Goal: Task Accomplishment & Management: Use online tool/utility

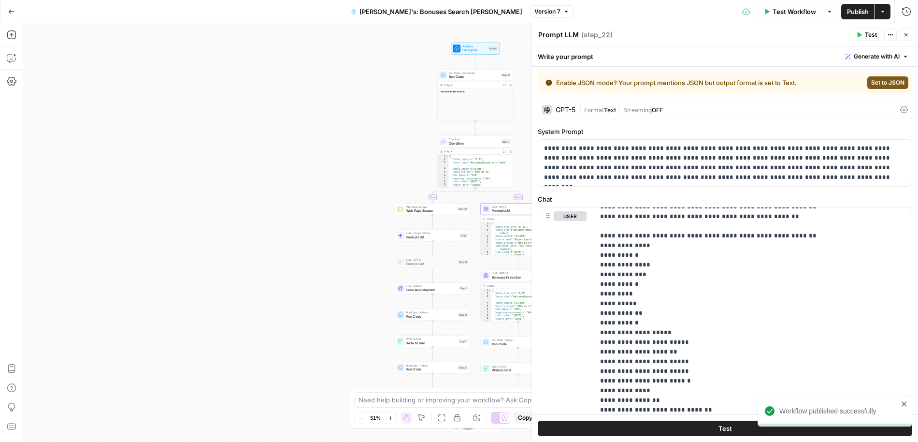
scroll to position [2609, 0]
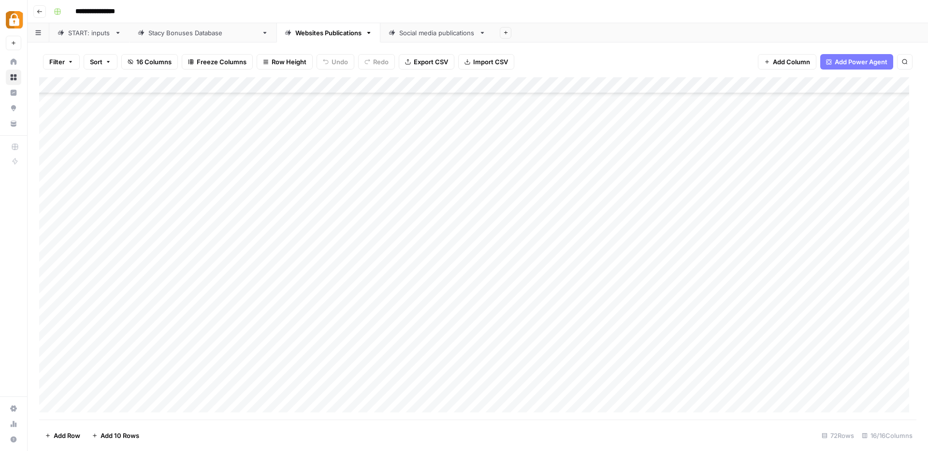
scroll to position [836, 0]
click at [508, 153] on div "Add Column" at bounding box center [477, 248] width 877 height 343
click at [508, 154] on div "Add Column" at bounding box center [477, 248] width 877 height 343
drag, startPoint x: 507, startPoint y: 149, endPoint x: 512, endPoint y: 145, distance: 7.2
click at [512, 145] on div "Add Column" at bounding box center [477, 248] width 877 height 343
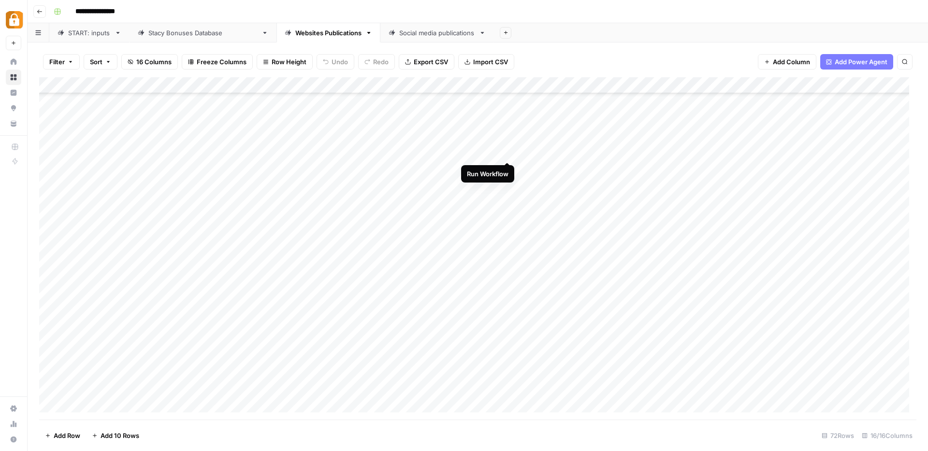
click at [507, 150] on div "Add Column" at bounding box center [477, 248] width 877 height 343
click at [506, 168] on div "Add Column" at bounding box center [477, 248] width 877 height 343
click at [510, 170] on div "Add Column" at bounding box center [477, 248] width 877 height 343
click at [506, 169] on div "Add Column" at bounding box center [477, 248] width 877 height 343
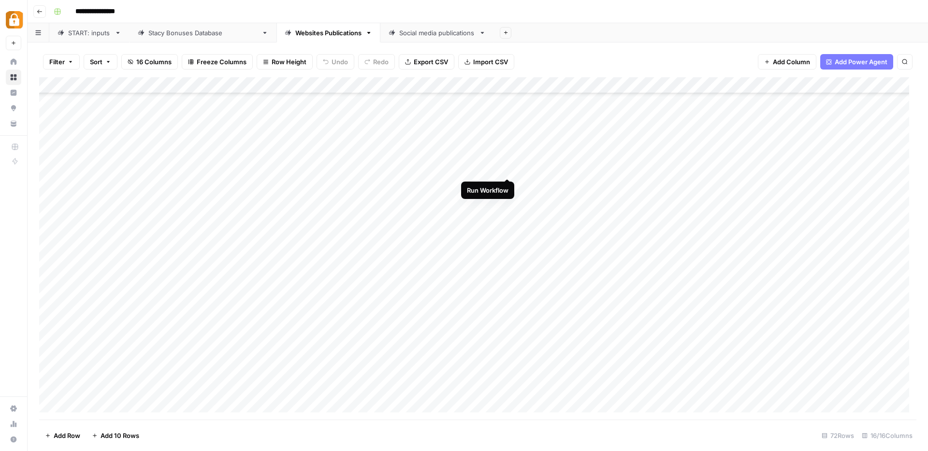
click at [506, 172] on div "Add Column" at bounding box center [477, 248] width 877 height 343
click at [507, 202] on div "Add Column" at bounding box center [477, 248] width 877 height 343
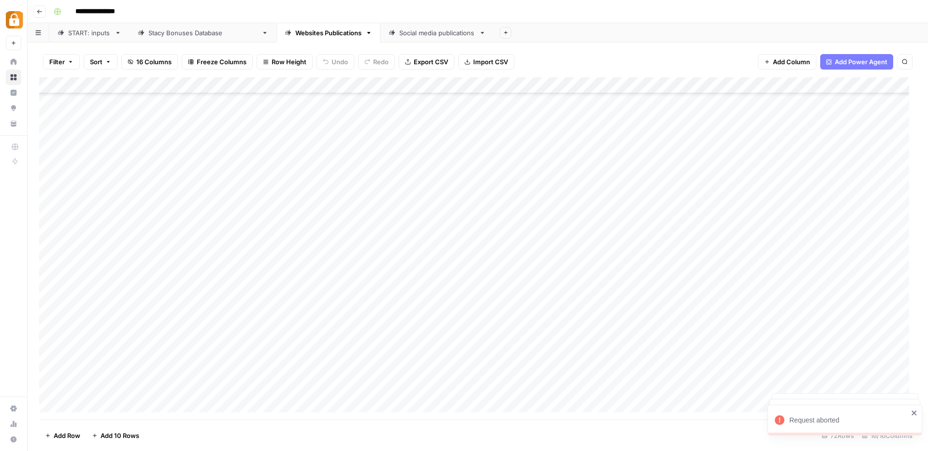
click at [506, 202] on div "Add Column" at bounding box center [477, 248] width 877 height 343
click at [507, 202] on div "Add Column" at bounding box center [477, 248] width 877 height 343
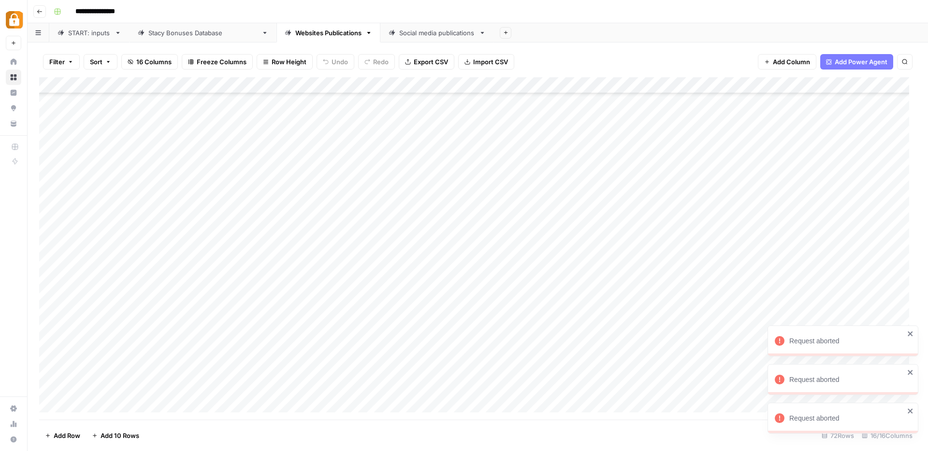
click at [507, 202] on div "Add Column" at bounding box center [477, 248] width 877 height 343
click at [507, 186] on div "Add Column" at bounding box center [477, 248] width 877 height 343
click at [508, 169] on div "Add Column" at bounding box center [477, 248] width 877 height 343
click at [506, 151] on div "Add Column" at bounding box center [477, 248] width 877 height 343
click at [506, 217] on div "Add Column" at bounding box center [477, 248] width 877 height 343
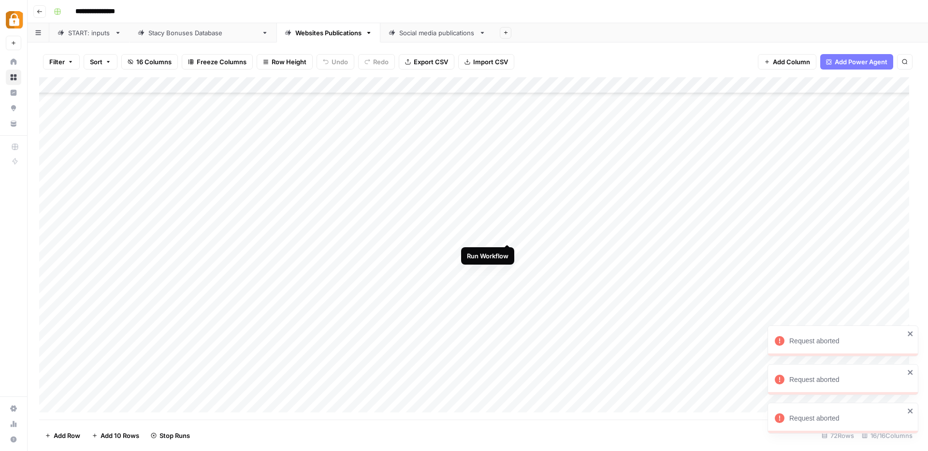
click at [506, 237] on div "Add Column" at bounding box center [477, 248] width 877 height 343
click at [508, 250] on div "Add Column" at bounding box center [477, 248] width 877 height 343
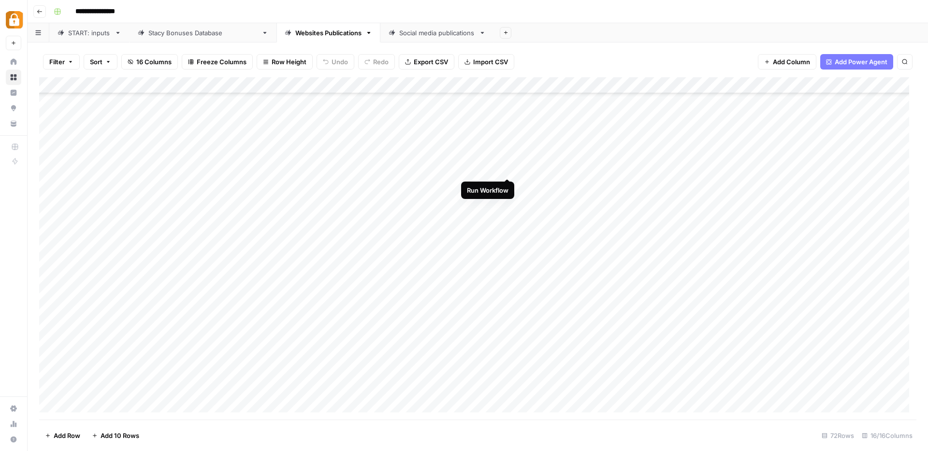
click at [507, 168] on div "Add Column" at bounding box center [477, 248] width 877 height 343
click at [509, 185] on div "Add Column" at bounding box center [477, 248] width 877 height 343
click at [509, 202] on div "Add Column" at bounding box center [477, 248] width 877 height 343
click at [508, 219] on div "Add Column" at bounding box center [477, 248] width 877 height 343
click at [506, 236] on div "Add Column" at bounding box center [477, 248] width 877 height 343
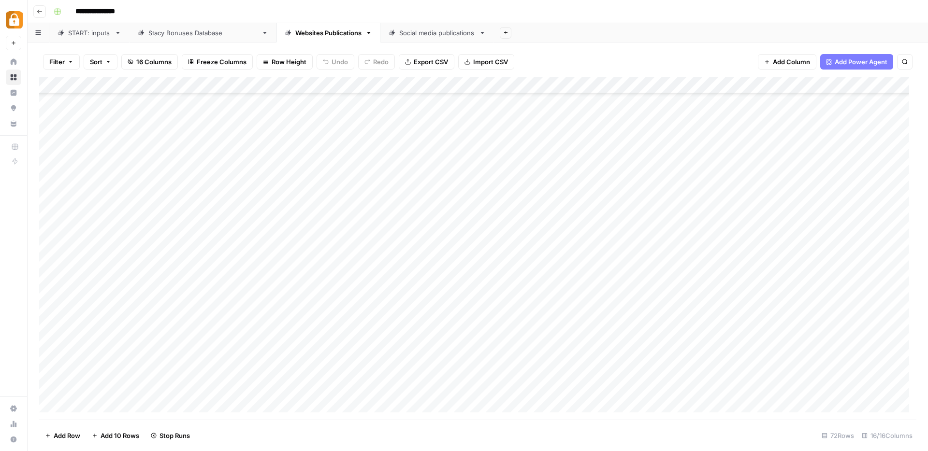
click at [507, 248] on div "Add Column" at bounding box center [477, 248] width 877 height 343
click at [509, 270] on div "Add Column" at bounding box center [477, 248] width 877 height 343
click at [510, 285] on div "Add Column" at bounding box center [477, 248] width 877 height 343
click at [508, 302] on div "Add Column" at bounding box center [477, 248] width 877 height 343
click at [508, 200] on div "Add Column" at bounding box center [477, 248] width 877 height 343
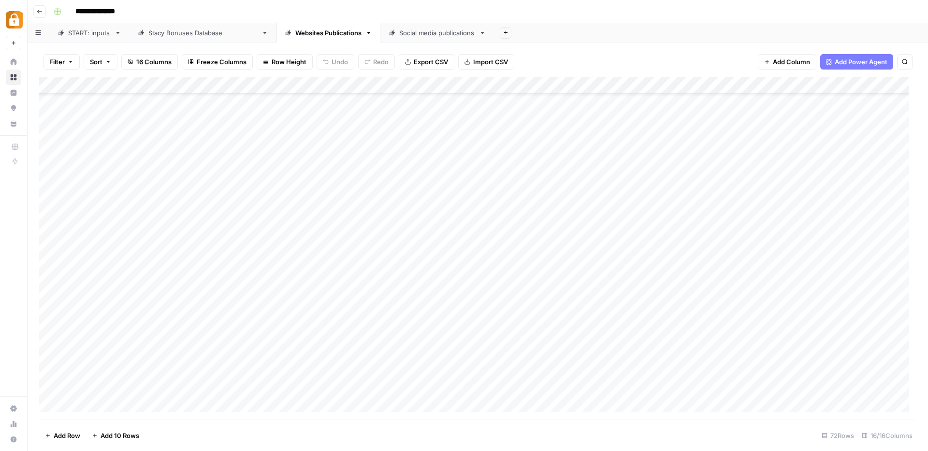
click at [508, 220] on div "Add Column" at bounding box center [477, 248] width 877 height 343
click at [508, 234] on div "Add Column" at bounding box center [477, 248] width 877 height 343
click at [508, 253] on div "Add Column" at bounding box center [477, 248] width 877 height 343
click at [507, 269] on div "Add Column" at bounding box center [477, 248] width 877 height 343
click at [509, 283] on div "Add Column" at bounding box center [477, 248] width 877 height 343
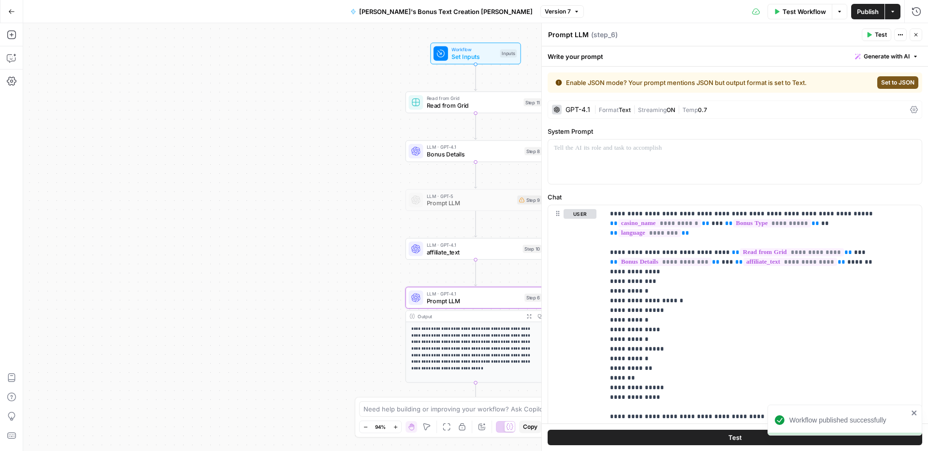
scroll to position [1646, 0]
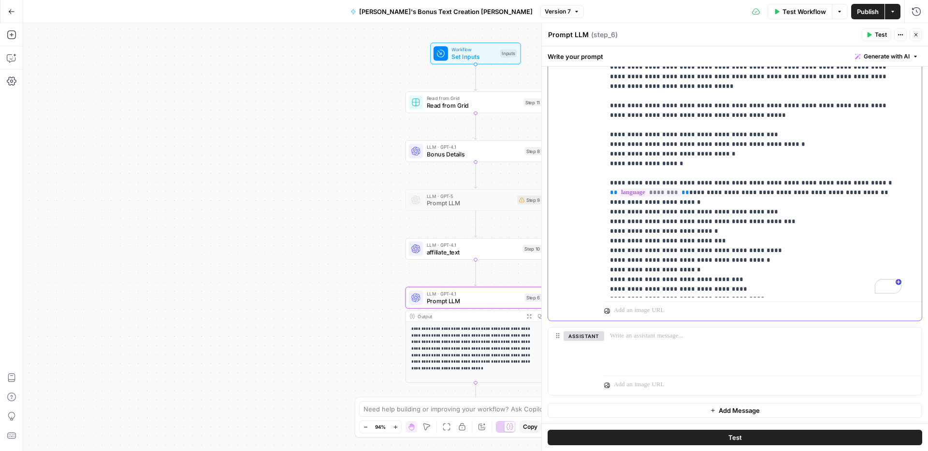
scroll to position [822, 0]
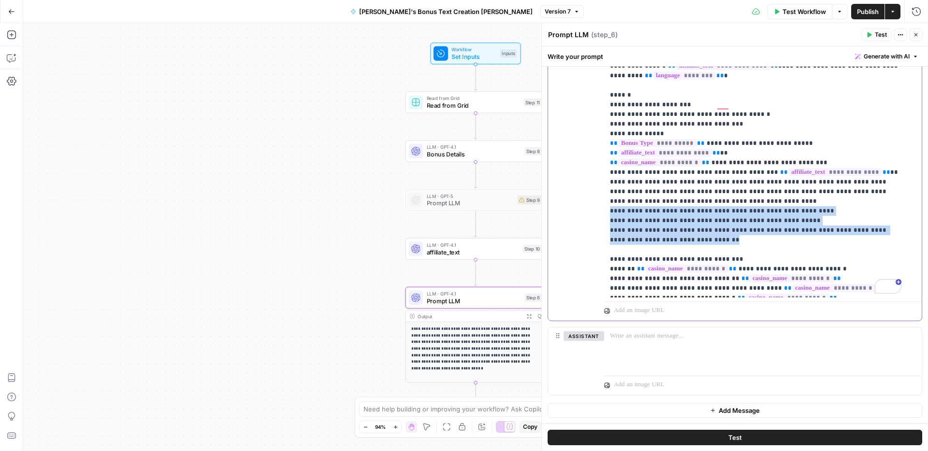
drag, startPoint x: 607, startPoint y: 202, endPoint x: 671, endPoint y: 227, distance: 68.8
click at [671, 227] on div "**********" at bounding box center [759, 101] width 310 height 394
drag, startPoint x: 606, startPoint y: 201, endPoint x: 712, endPoint y: 231, distance: 111.1
click at [712, 231] on div "**********" at bounding box center [759, 101] width 310 height 394
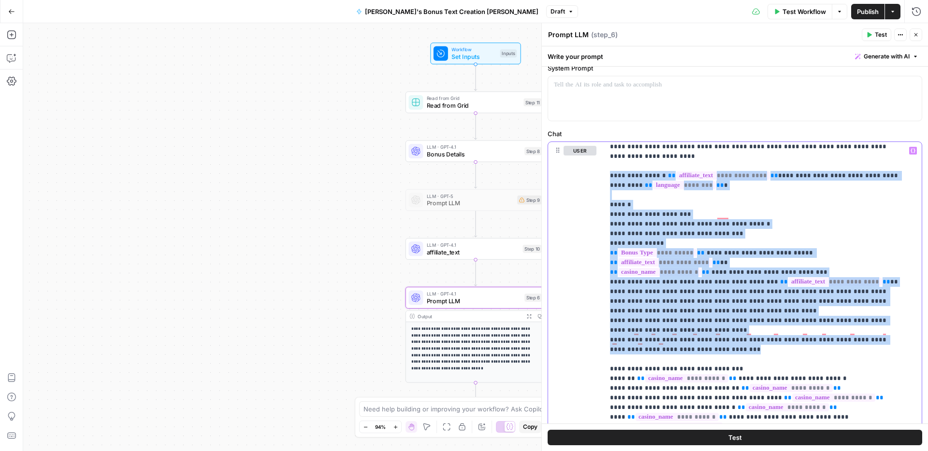
drag, startPoint x: 688, startPoint y: 340, endPoint x: 602, endPoint y: 169, distance: 191.5
click at [602, 169] on div "**********" at bounding box center [735, 248] width 386 height 405
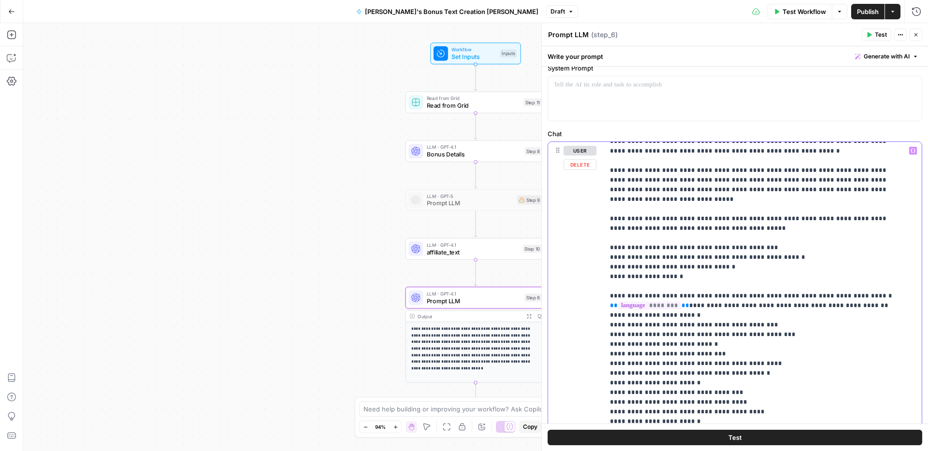
click at [683, 240] on p "**********" at bounding box center [755, 224] width 291 height 2010
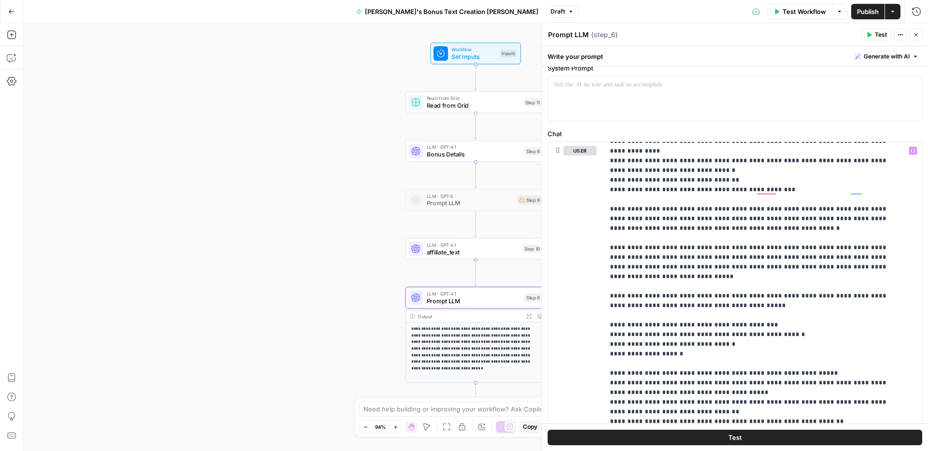
click at [865, 15] on span "Publish" at bounding box center [868, 12] width 22 height 10
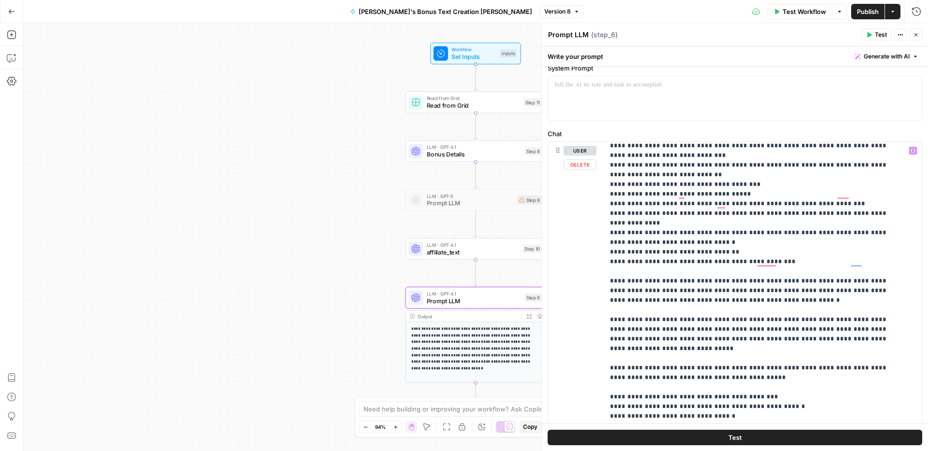
scroll to position [738, 0]
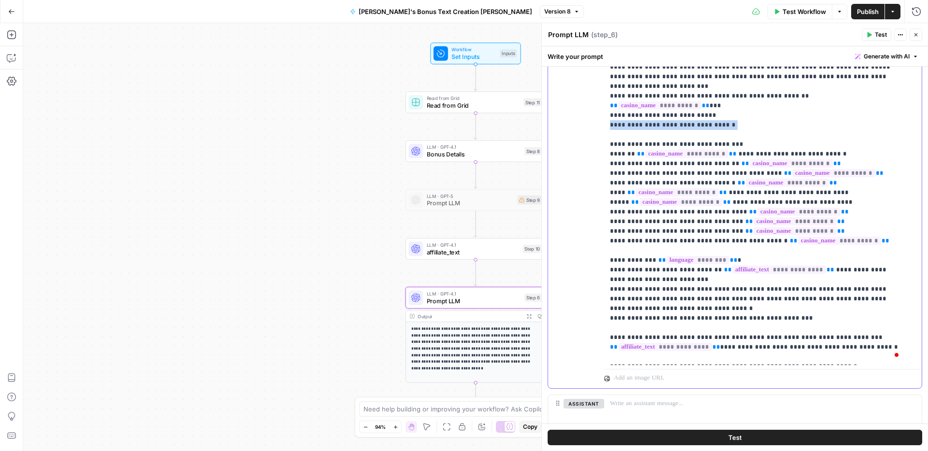
scroll to position [398, 0]
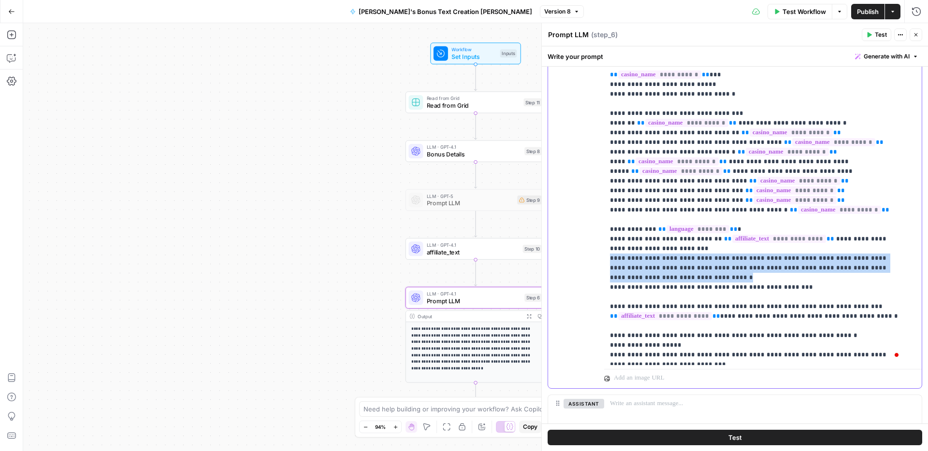
drag, startPoint x: 604, startPoint y: 239, endPoint x: 803, endPoint y: 261, distance: 200.4
click at [803, 261] on div "**********" at bounding box center [759, 168] width 310 height 394
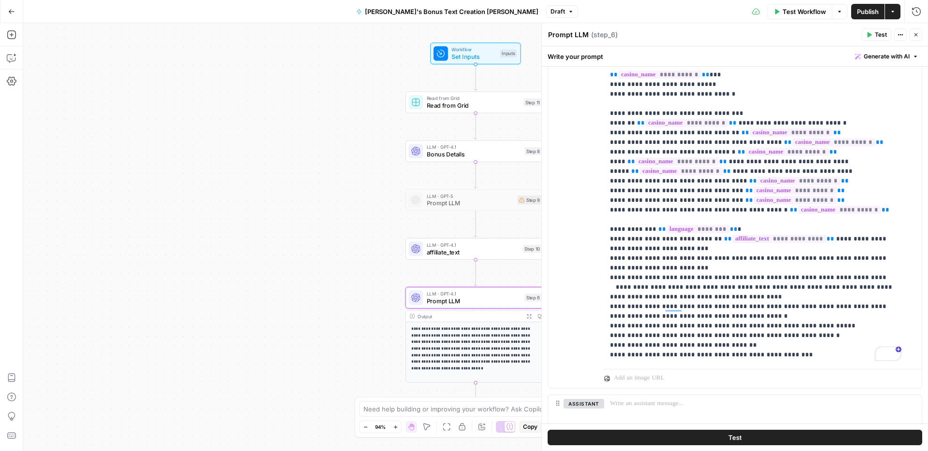
click at [860, 14] on span "Publish" at bounding box center [868, 12] width 22 height 10
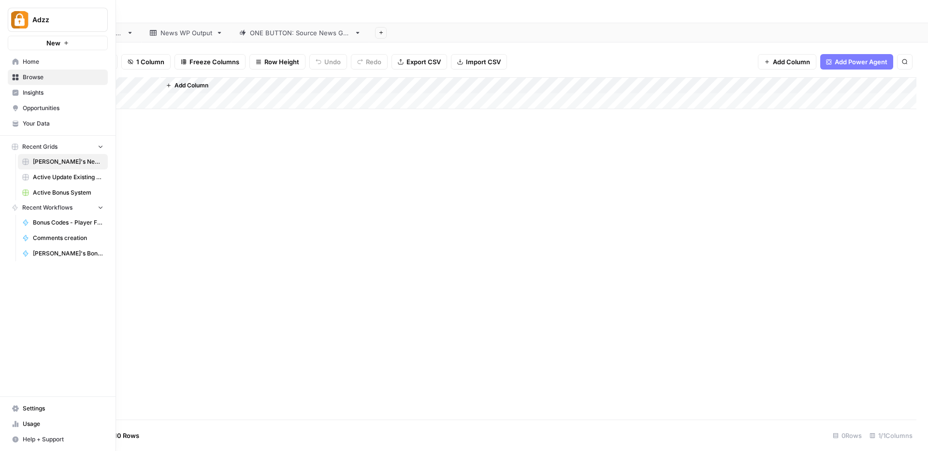
click at [45, 76] on span "Browse" at bounding box center [63, 77] width 81 height 9
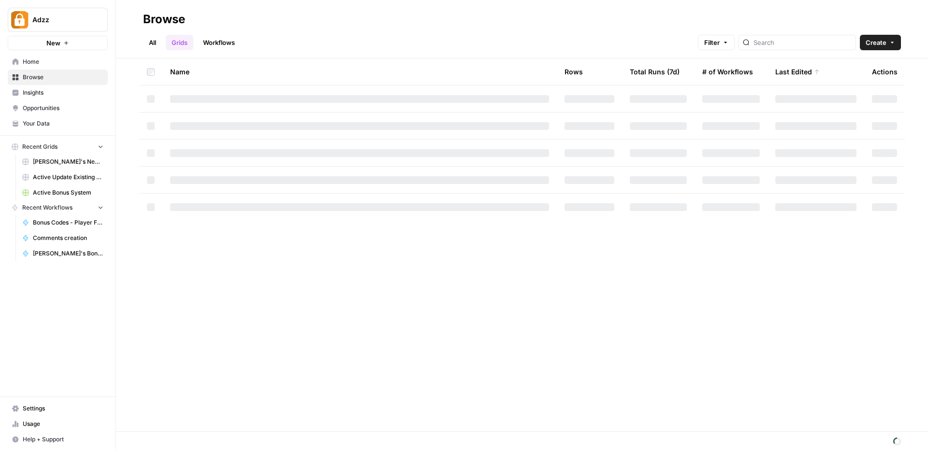
click at [61, 45] on button "New" at bounding box center [58, 43] width 100 height 14
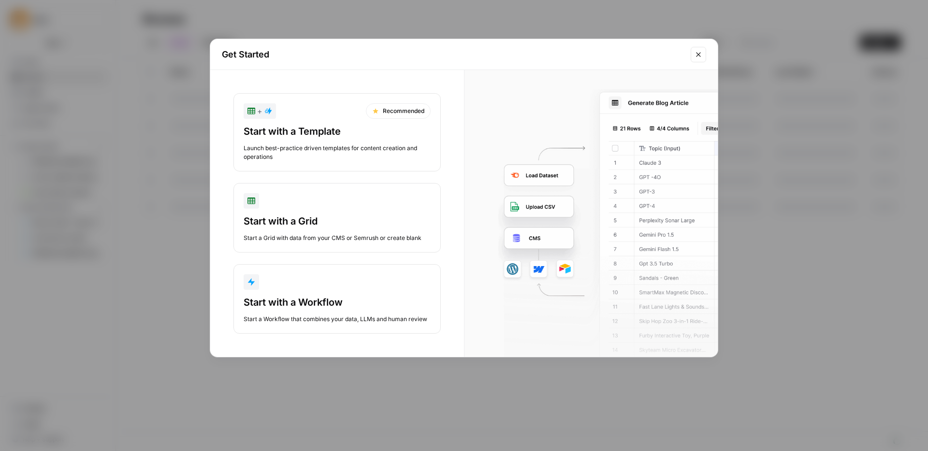
click at [331, 218] on div "Start with a Grid" at bounding box center [337, 222] width 187 height 14
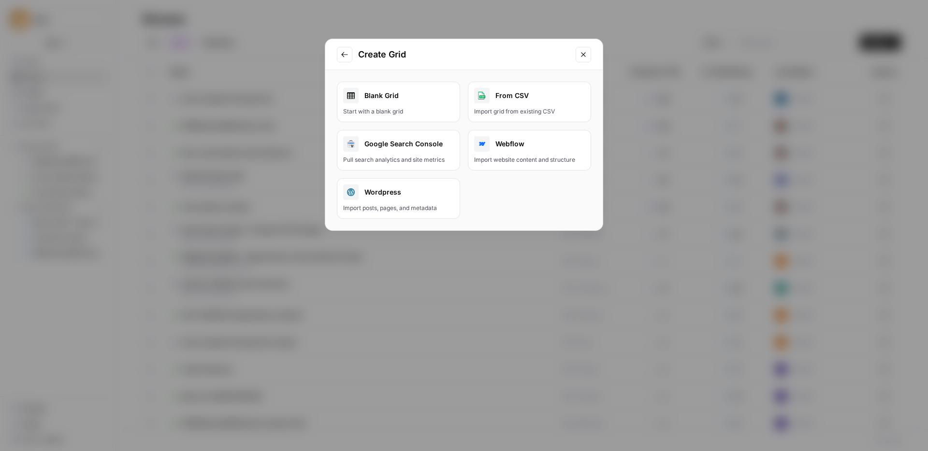
click at [375, 94] on div "Blank Grid" at bounding box center [398, 95] width 111 height 15
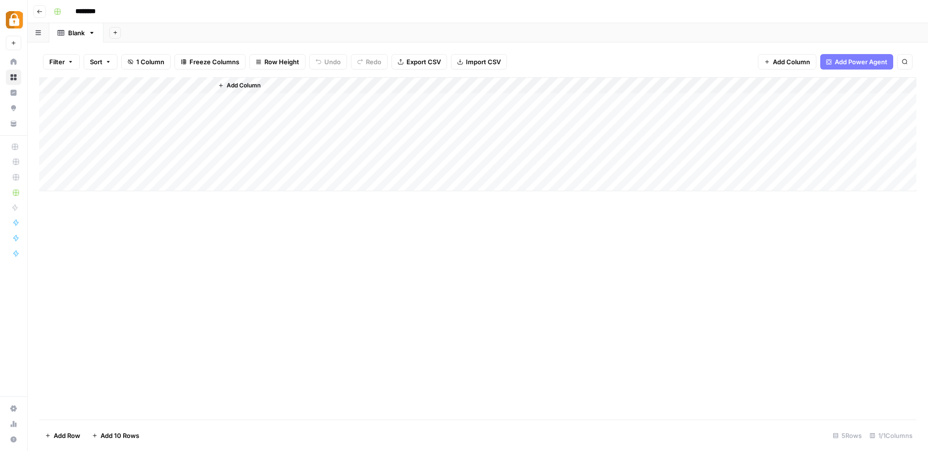
click at [158, 87] on div "Add Column" at bounding box center [477, 134] width 877 height 114
drag, startPoint x: 119, startPoint y: 106, endPoint x: 72, endPoint y: 102, distance: 46.5
click at [73, 102] on div "Title Text Sort Ascending Sort Descending Filter Hide Column Remove Column" at bounding box center [131, 162] width 116 height 130
type input "post URL"
click at [344, 154] on div "Add Column" at bounding box center [565, 134] width 704 height 114
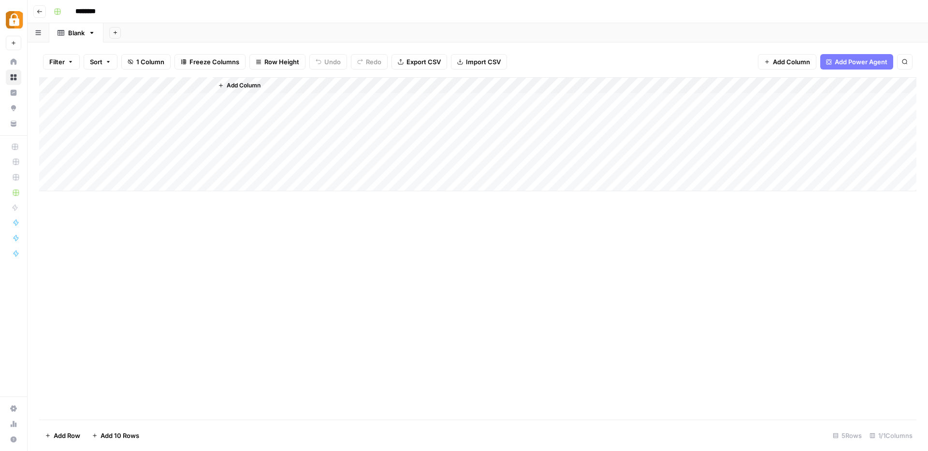
click at [231, 81] on span "Add Column" at bounding box center [244, 85] width 34 height 9
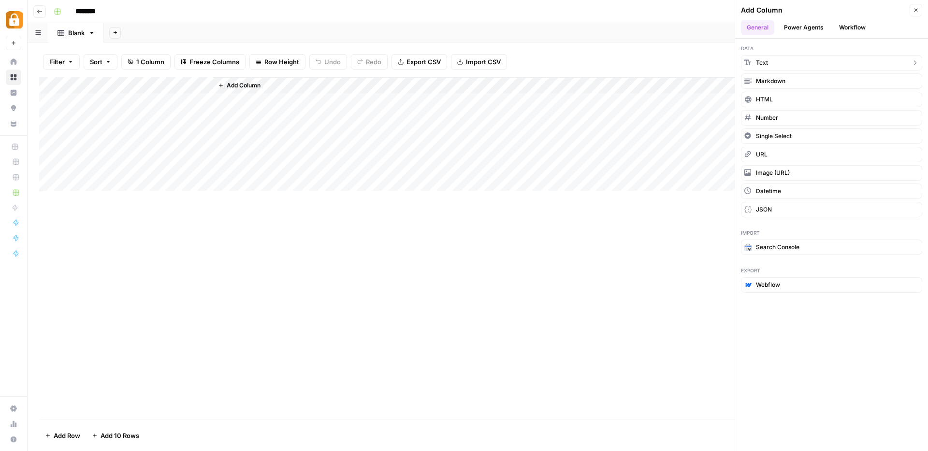
click at [774, 60] on button "Text" at bounding box center [831, 62] width 181 height 15
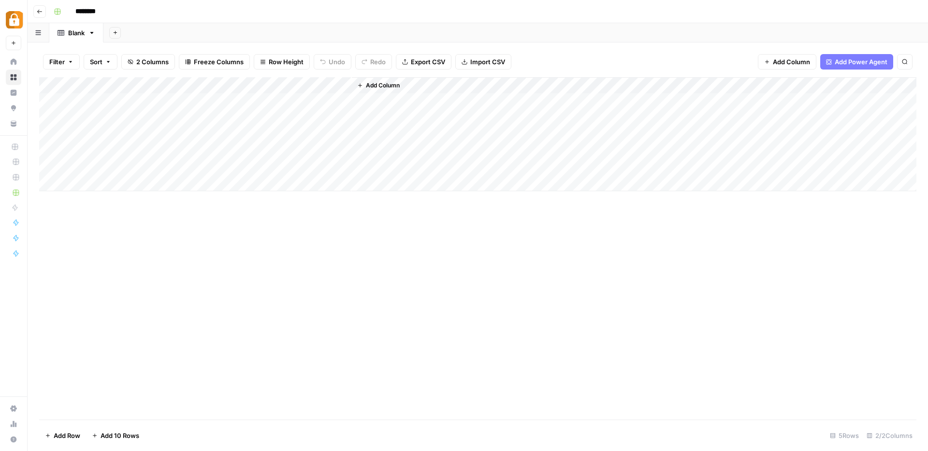
click at [287, 89] on div "Add Column" at bounding box center [477, 134] width 877 height 114
drag, startPoint x: 284, startPoint y: 108, endPoint x: 209, endPoint y: 105, distance: 75.4
click at [209, 105] on body "Adzz New Home Browse Insights Opportunities Your Data Recent Grids Rina's News …" at bounding box center [464, 225] width 928 height 451
drag, startPoint x: 263, startPoint y: 113, endPoint x: 218, endPoint y: 107, distance: 45.8
click at [218, 107] on div "New Column" at bounding box center [270, 108] width 107 height 15
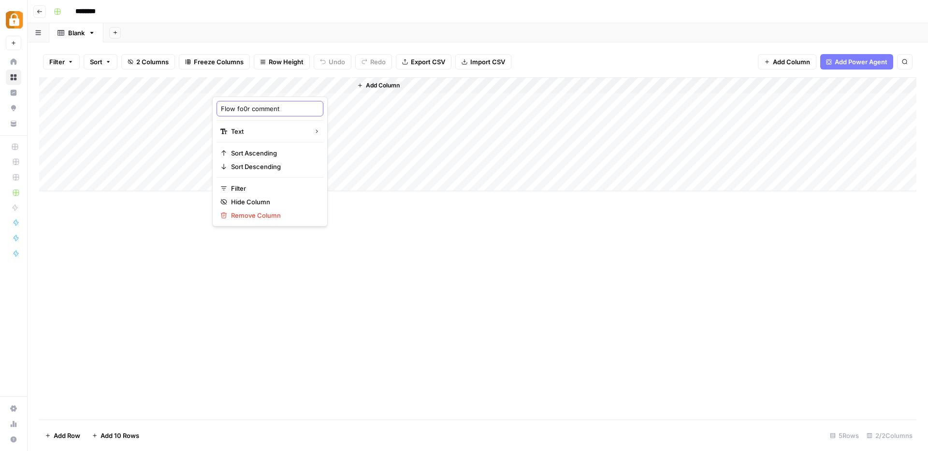
type input "Flow fo0r comment"
click at [257, 84] on div "Add Column" at bounding box center [477, 134] width 877 height 114
click at [244, 109] on input "Flow fo0r comment" at bounding box center [270, 109] width 98 height 10
type input "Flow for comment"
click at [390, 84] on span "Add Column" at bounding box center [383, 85] width 34 height 9
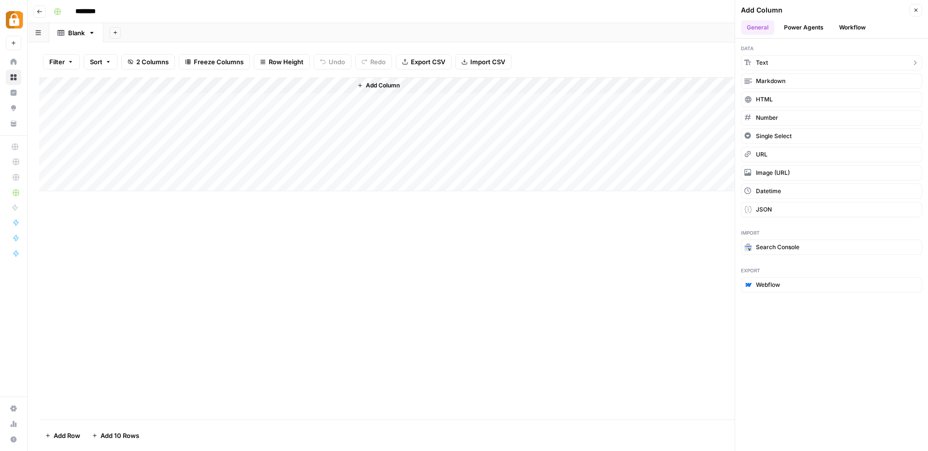
click at [765, 60] on span "Text" at bounding box center [762, 62] width 12 height 9
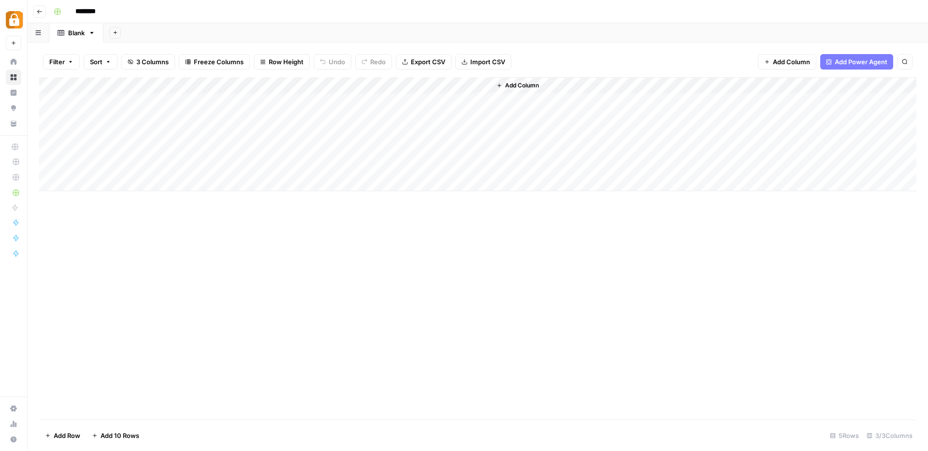
click at [398, 79] on div "Add Column" at bounding box center [477, 134] width 877 height 114
drag, startPoint x: 402, startPoint y: 106, endPoint x: 361, endPoint y: 106, distance: 40.6
click at [361, 106] on input "New Column" at bounding box center [409, 109] width 98 height 10
type input "1. user name"
click at [506, 227] on div "Add Column" at bounding box center [477, 248] width 877 height 343
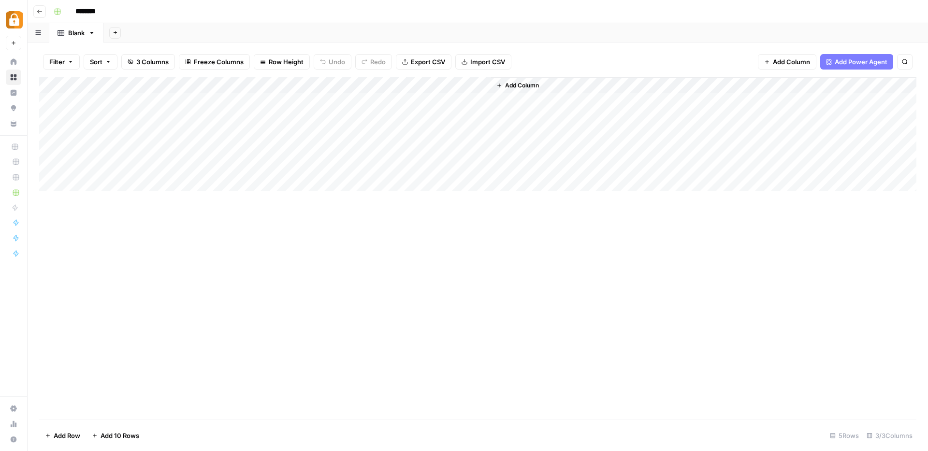
click at [514, 85] on span "Add Column" at bounding box center [522, 85] width 34 height 9
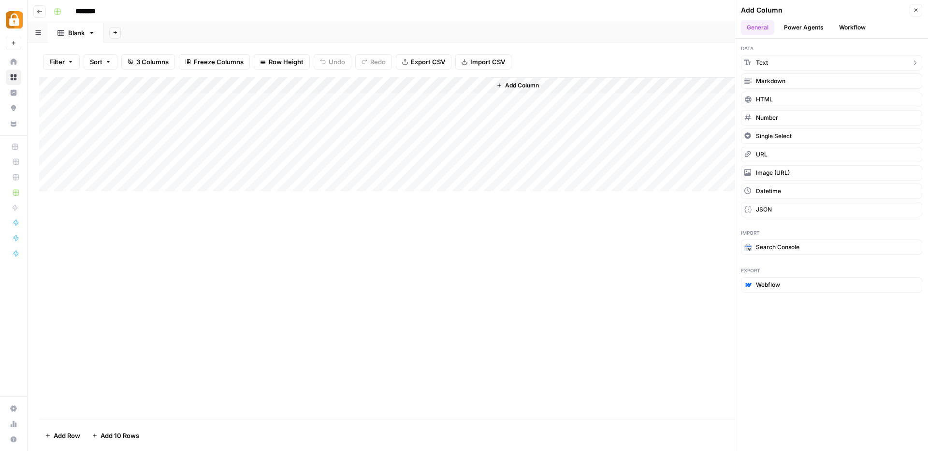
click at [765, 63] on span "Text" at bounding box center [762, 62] width 12 height 9
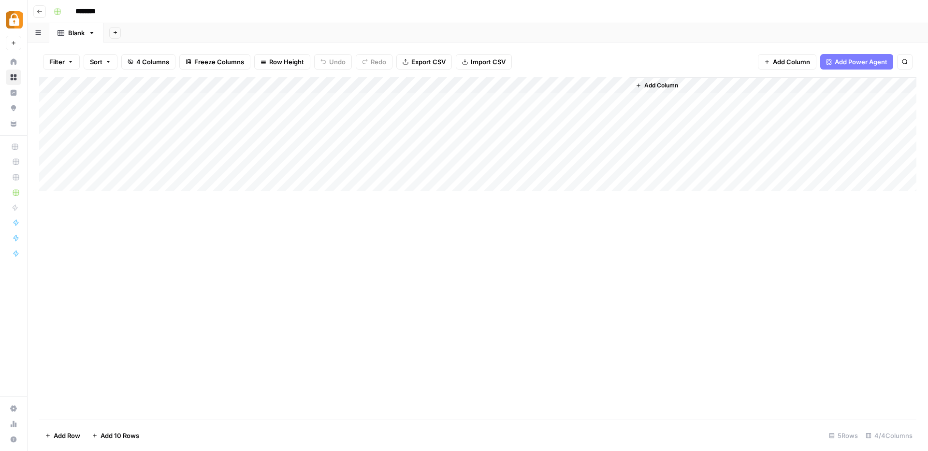
click at [547, 86] on div "Add Column" at bounding box center [477, 134] width 877 height 114
drag, startPoint x: 549, startPoint y: 110, endPoint x: 496, endPoint y: 106, distance: 52.9
click at [496, 106] on div "New Column (1)" at bounding box center [548, 108] width 107 height 15
click at [410, 86] on div "Add Column" at bounding box center [477, 134] width 877 height 114
drag, startPoint x: 404, startPoint y: 112, endPoint x: 358, endPoint y: 108, distance: 46.5
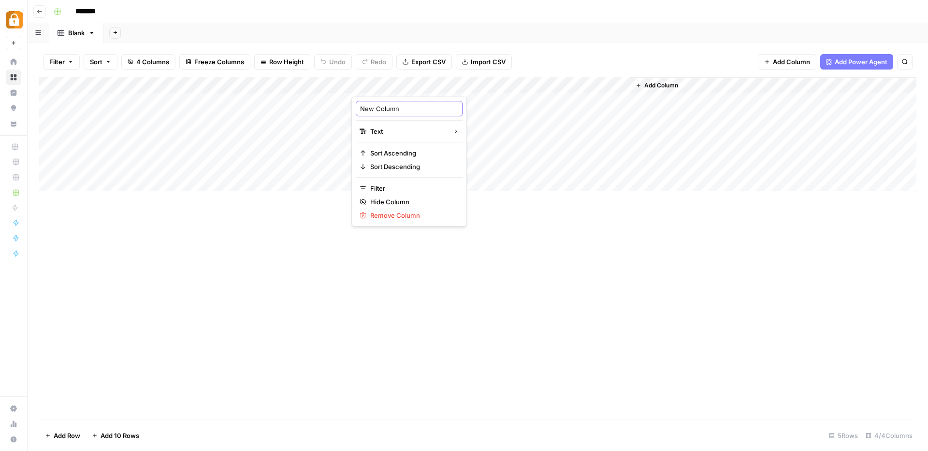
click at [358, 108] on div "New Column" at bounding box center [409, 108] width 107 height 15
type input "user name"
click at [469, 87] on div "Add Column" at bounding box center [477, 134] width 877 height 114
click at [358, 107] on div "user name" at bounding box center [409, 108] width 107 height 15
click at [377, 86] on div "Add Column" at bounding box center [477, 134] width 877 height 114
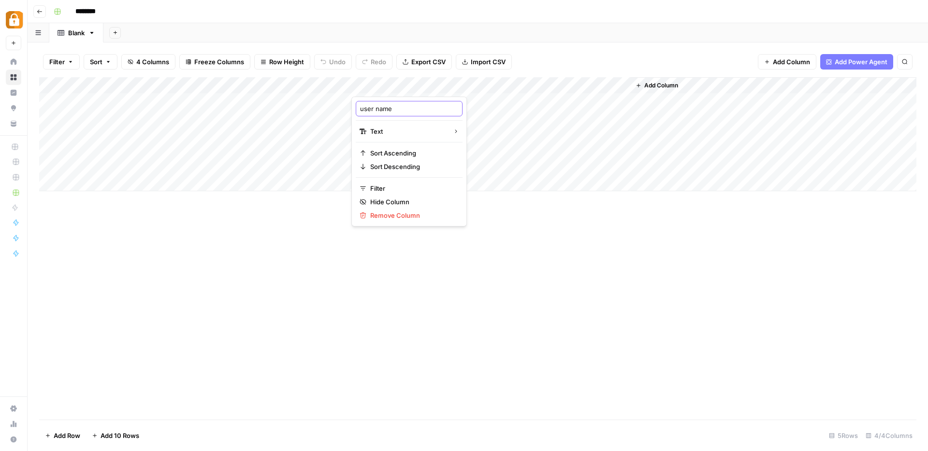
click at [366, 110] on input "user name" at bounding box center [409, 109] width 98 height 10
type input "outcome 1: user name"
click at [529, 84] on div "Add Column" at bounding box center [477, 134] width 877 height 114
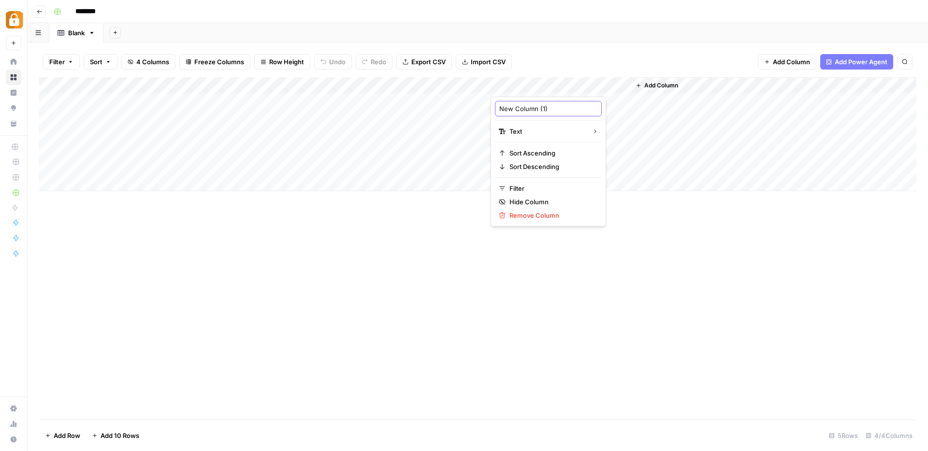
drag, startPoint x: 558, startPoint y: 104, endPoint x: 496, endPoint y: 107, distance: 61.4
click at [496, 107] on div "New Column (1)" at bounding box center [548, 108] width 107 height 15
type input "output 2: new comment"
click at [660, 82] on span "Add Column" at bounding box center [661, 85] width 34 height 9
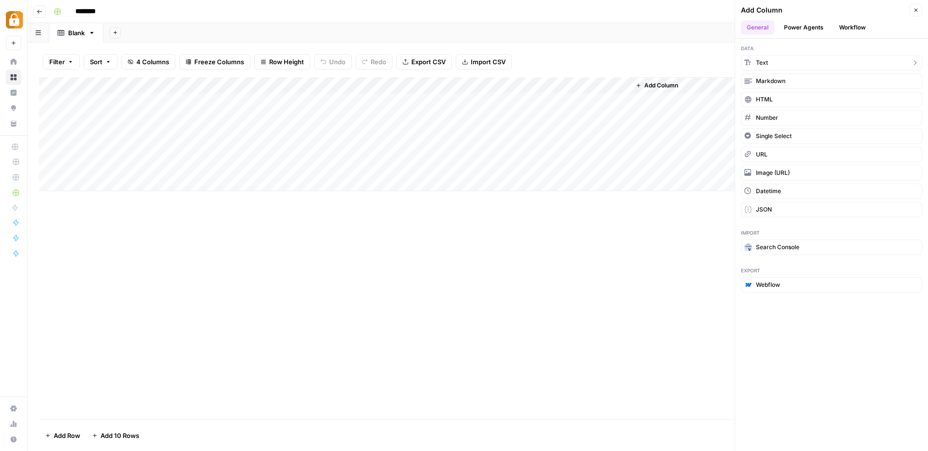
click at [784, 59] on button "Text" at bounding box center [831, 62] width 181 height 15
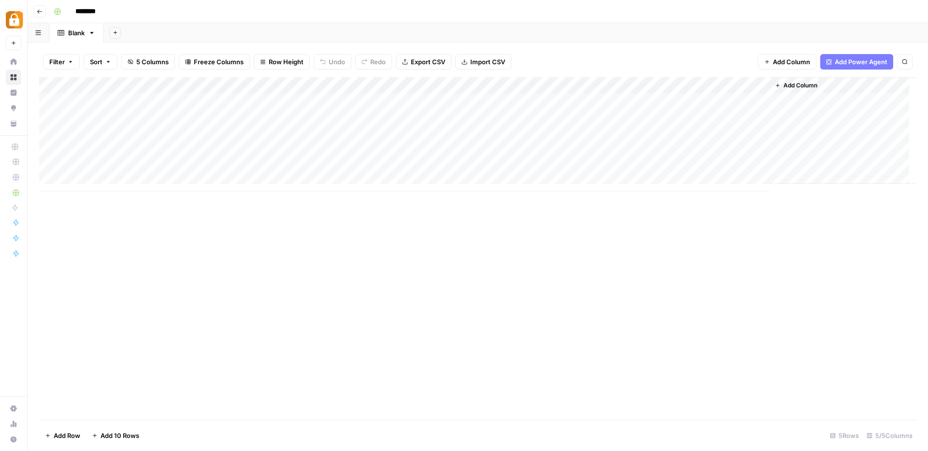
click at [689, 87] on div "Add Column" at bounding box center [477, 134] width 877 height 114
drag, startPoint x: 689, startPoint y: 107, endPoint x: 635, endPoint y: 108, distance: 54.1
click at [635, 108] on div "New Column" at bounding box center [687, 108] width 107 height 15
type input "outcome 3: reply"
click at [810, 86] on span "Add Column" at bounding box center [800, 85] width 34 height 9
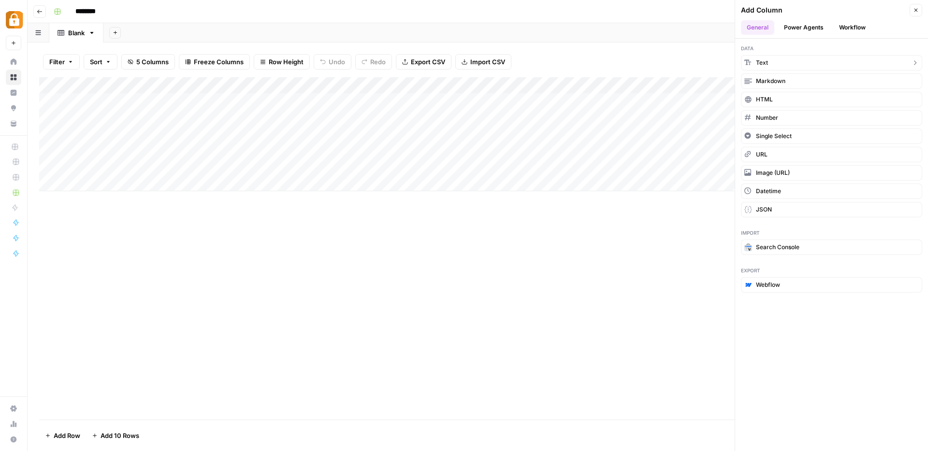
click at [768, 58] on button "Text" at bounding box center [831, 62] width 181 height 15
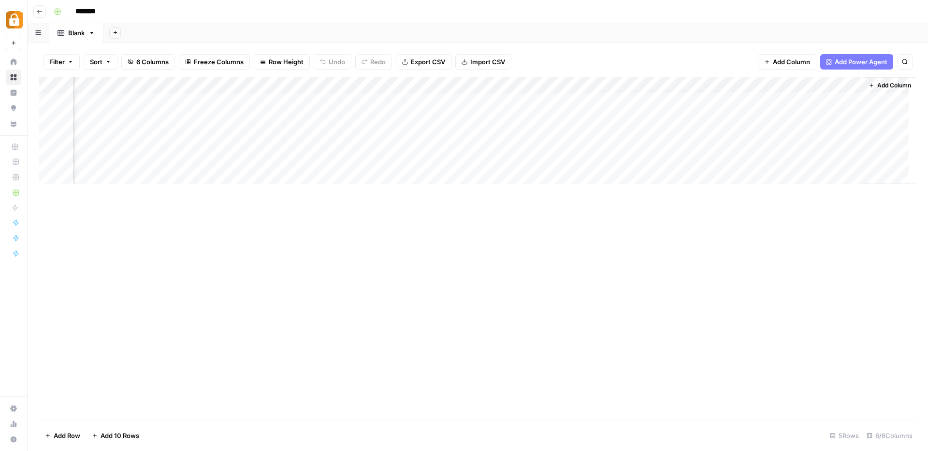
click at [748, 84] on div "Add Column" at bounding box center [477, 134] width 877 height 114
drag, startPoint x: 771, startPoint y: 108, endPoint x: 724, endPoint y: 107, distance: 47.4
click at [724, 107] on input "New Column" at bounding box center [773, 109] width 98 height 10
type input "Upload Flow"
click at [87, 38] on link "Blank" at bounding box center [76, 32] width 54 height 19
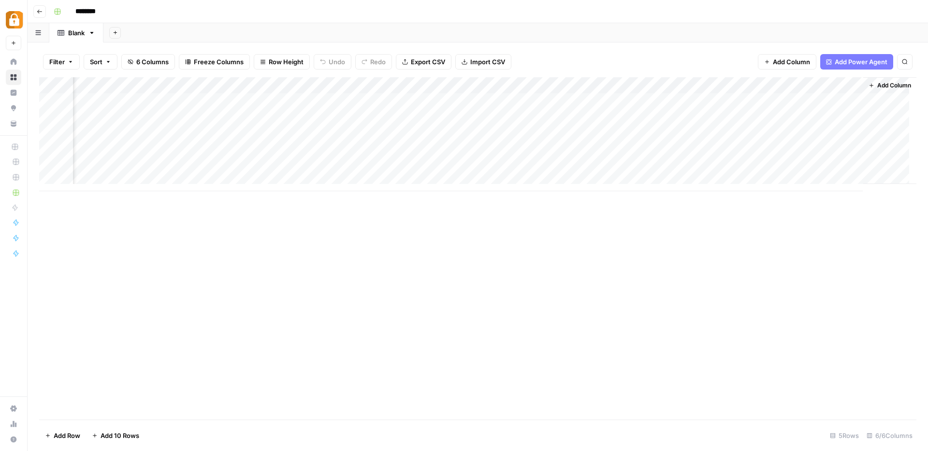
click at [94, 31] on icon "button" at bounding box center [91, 32] width 7 height 7
click at [111, 50] on span "Rename Sheet" at bounding box center [131, 51] width 46 height 10
type input "*"
type input "**********"
click at [170, 34] on icon "button" at bounding box center [172, 32] width 5 height 5
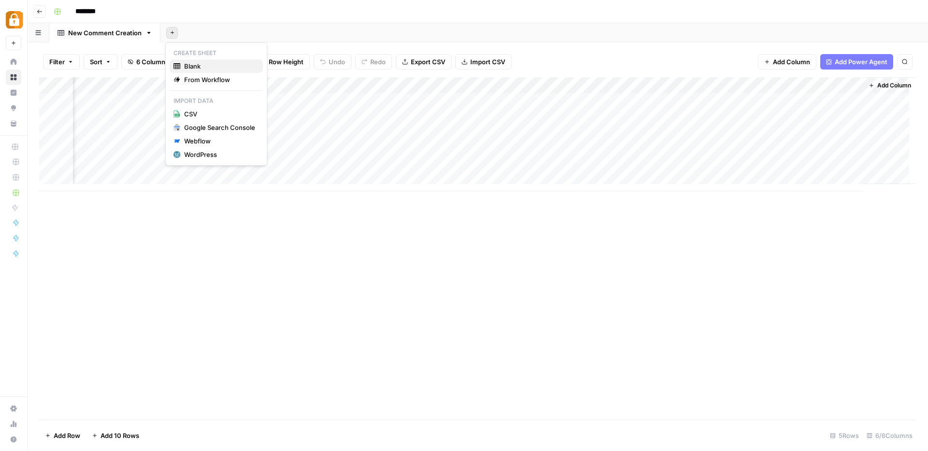
click at [189, 68] on span "Blank" at bounding box center [219, 66] width 71 height 10
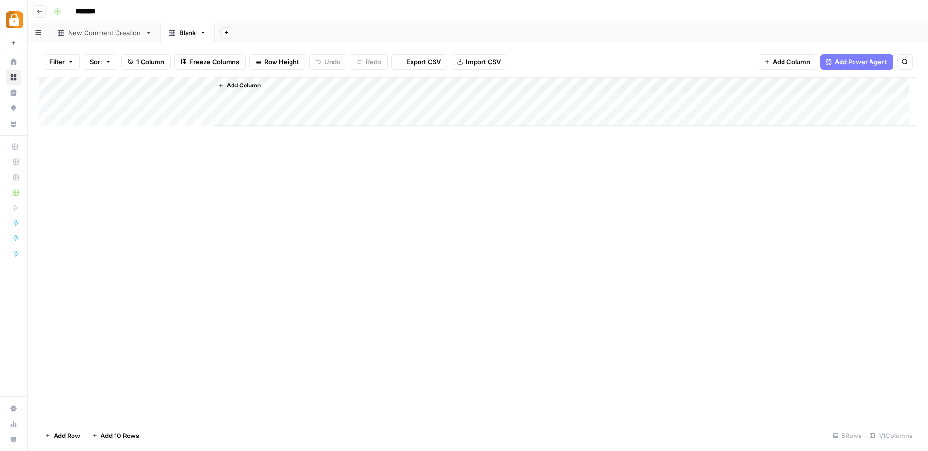
click at [176, 35] on div "Blank" at bounding box center [182, 33] width 27 height 10
click at [201, 35] on icon "button" at bounding box center [203, 32] width 7 height 7
click at [213, 49] on icon "button" at bounding box center [210, 51] width 7 height 7
type input "*"
type input "**********"
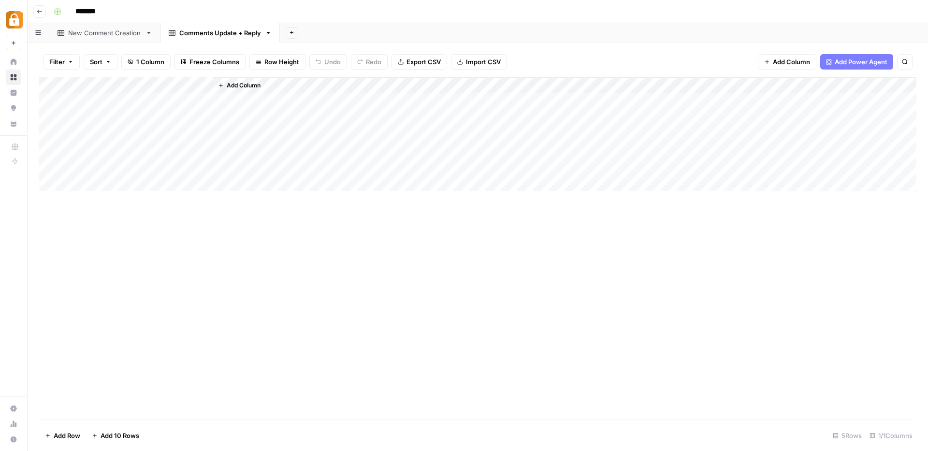
click at [96, 34] on div "New Comment Creation" at bounding box center [104, 33] width 73 height 10
click at [127, 85] on div "Add Column" at bounding box center [477, 134] width 877 height 114
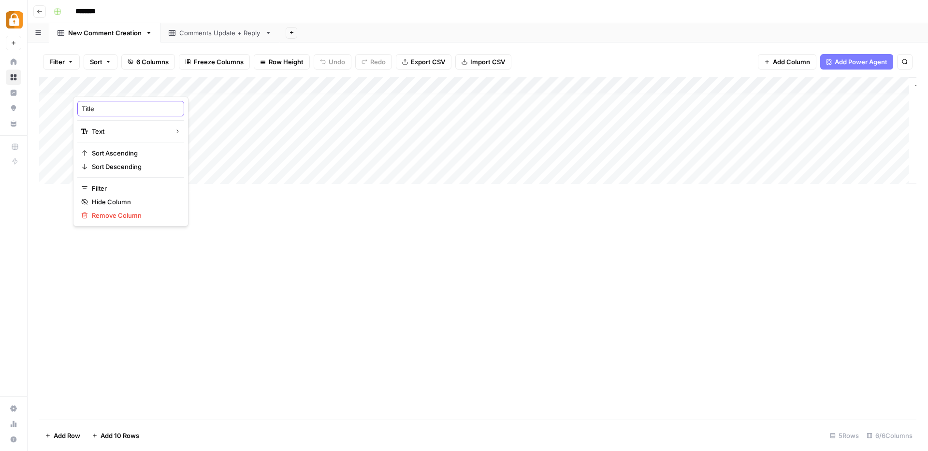
drag, startPoint x: 97, startPoint y: 106, endPoint x: 63, endPoint y: 102, distance: 33.6
click at [64, 102] on body "Adzz New Home Browse Insights Opportunities Your Data Recent Grids Rina's News …" at bounding box center [464, 225] width 928 height 451
click at [89, 108] on input "Title" at bounding box center [131, 109] width 98 height 10
type input "post URL"
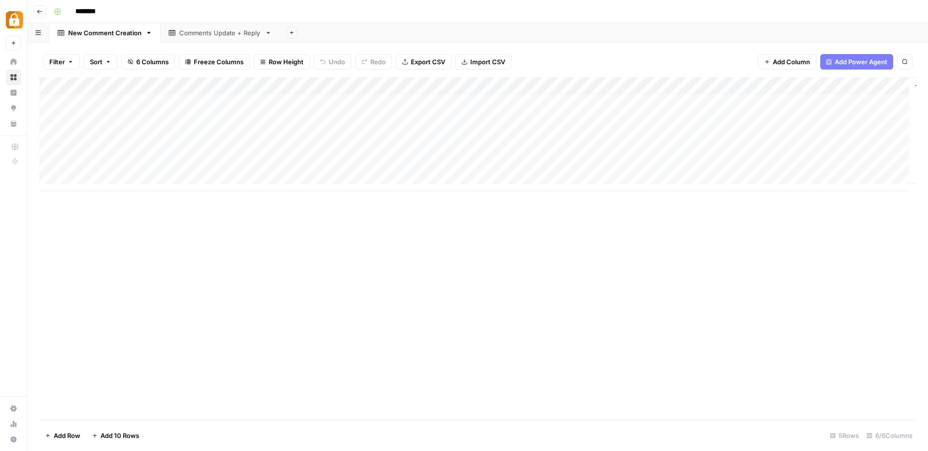
click at [280, 101] on div "Add Column" at bounding box center [477, 134] width 877 height 114
click at [564, 97] on div "Add Column" at bounding box center [477, 134] width 877 height 114
click at [687, 50] on div "Filter Sort 6 Columns Freeze Columns Row Height Undo Redo Export CSV Import CSV…" at bounding box center [477, 61] width 877 height 31
click at [593, 95] on div "Add Column" at bounding box center [477, 134] width 877 height 114
click at [535, 112] on div "Add Column" at bounding box center [477, 134] width 877 height 114
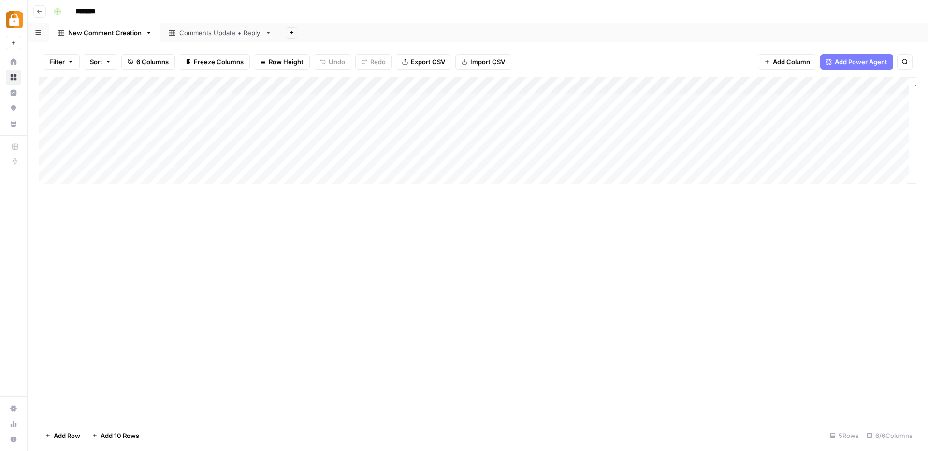
click at [539, 100] on div "Add Column" at bounding box center [477, 134] width 877 height 114
click at [661, 98] on div "Add Column" at bounding box center [477, 134] width 877 height 114
click at [552, 97] on div "Add Column" at bounding box center [477, 134] width 877 height 114
click at [689, 101] on div "Add Column" at bounding box center [477, 134] width 877 height 114
click at [594, 97] on div "Add Column" at bounding box center [477, 134] width 877 height 114
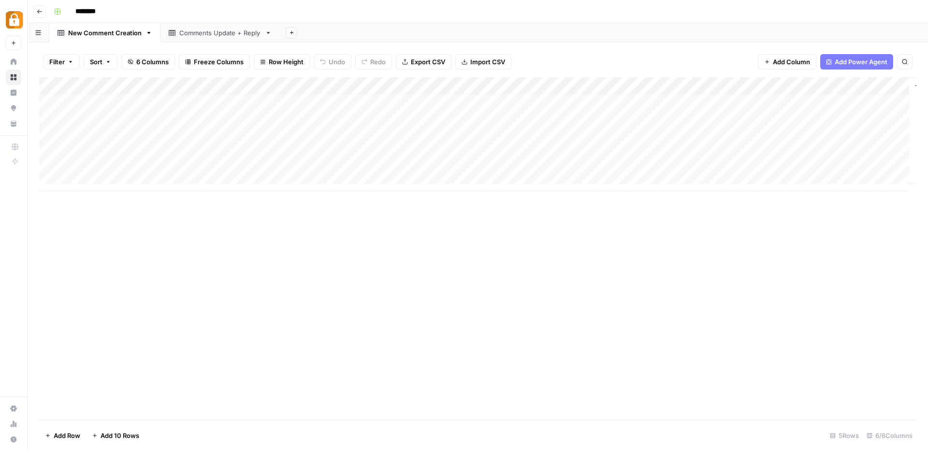
click at [674, 103] on div "Add Column" at bounding box center [477, 134] width 877 height 114
click at [606, 98] on div "Add Column" at bounding box center [477, 134] width 877 height 114
click at [719, 84] on div "Add Column" at bounding box center [477, 134] width 877 height 114
click at [698, 108] on input "outcome 3: reply" at bounding box center [687, 109] width 98 height 10
type input "outcome 3: reply comment ID"
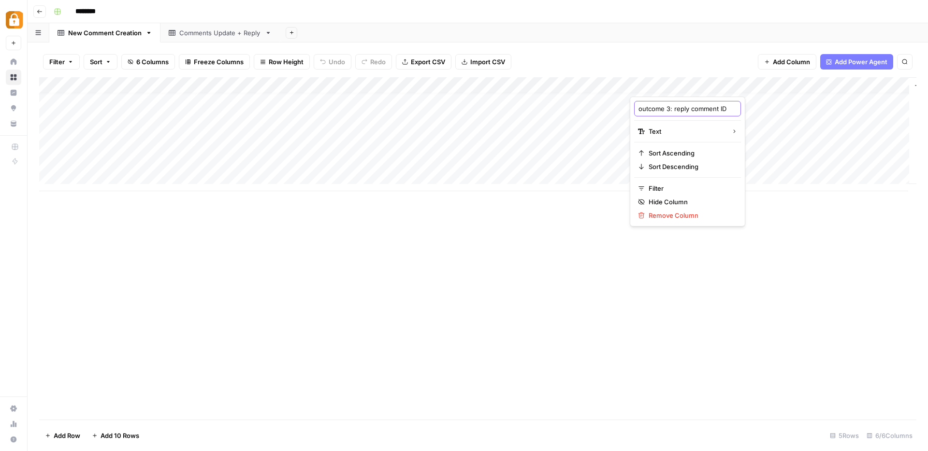
scroll to position [0, 16]
click at [599, 80] on div "Add Column" at bounding box center [477, 134] width 877 height 114
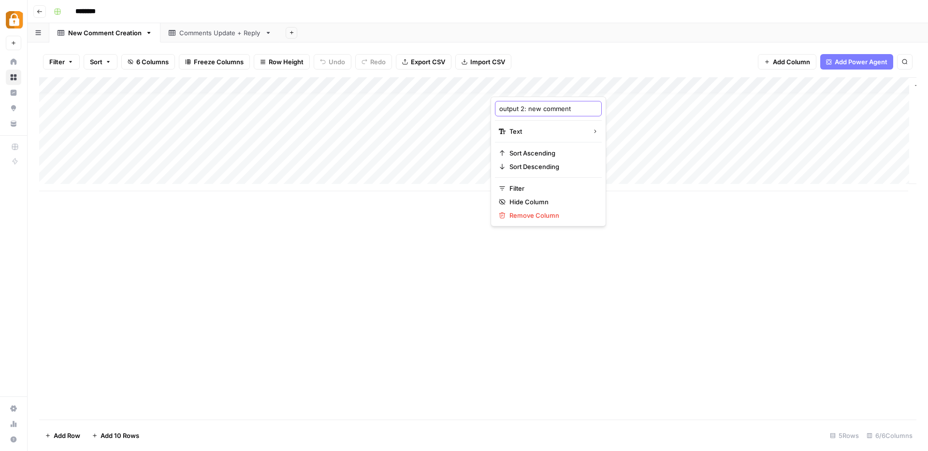
drag, startPoint x: 526, startPoint y: 109, endPoint x: 543, endPoint y: 108, distance: 17.5
click at [543, 108] on input "output 2: new comment" at bounding box center [548, 109] width 98 height 10
click at [565, 107] on input "output 2: comment" at bounding box center [548, 109] width 98 height 10
type input "output 2: comment text"
click at [694, 87] on div "Add Column" at bounding box center [477, 134] width 877 height 114
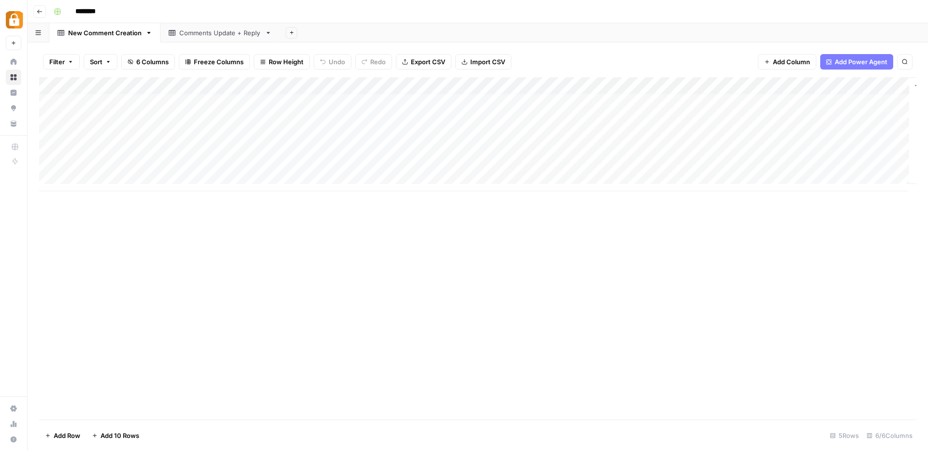
click at [739, 101] on div "Add Column" at bounding box center [477, 134] width 877 height 114
click at [794, 64] on span "Add Column" at bounding box center [791, 62] width 37 height 10
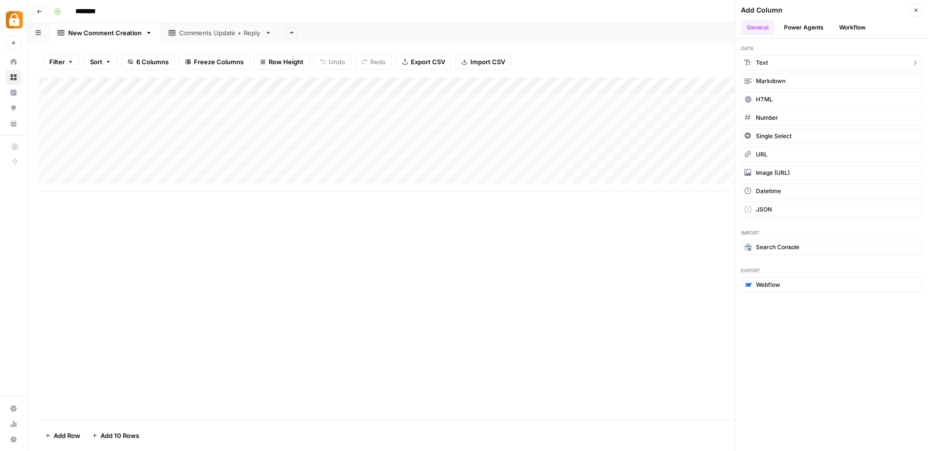
click at [794, 64] on button "Text" at bounding box center [831, 62] width 181 height 15
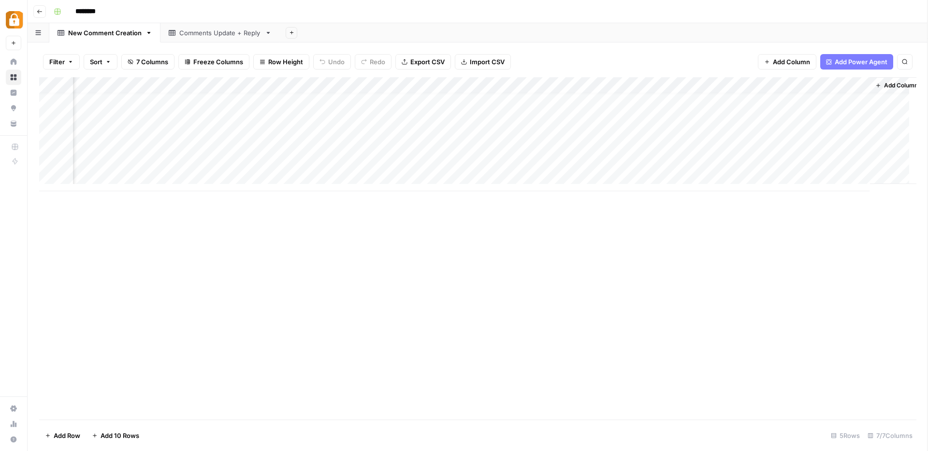
scroll to position [6, 192]
click at [750, 87] on div "Add Column" at bounding box center [477, 134] width 877 height 114
drag, startPoint x: 765, startPoint y: 109, endPoint x: 721, endPoint y: 106, distance: 44.1
click at [721, 106] on div "New Column" at bounding box center [773, 108] width 107 height 15
type input "Date"
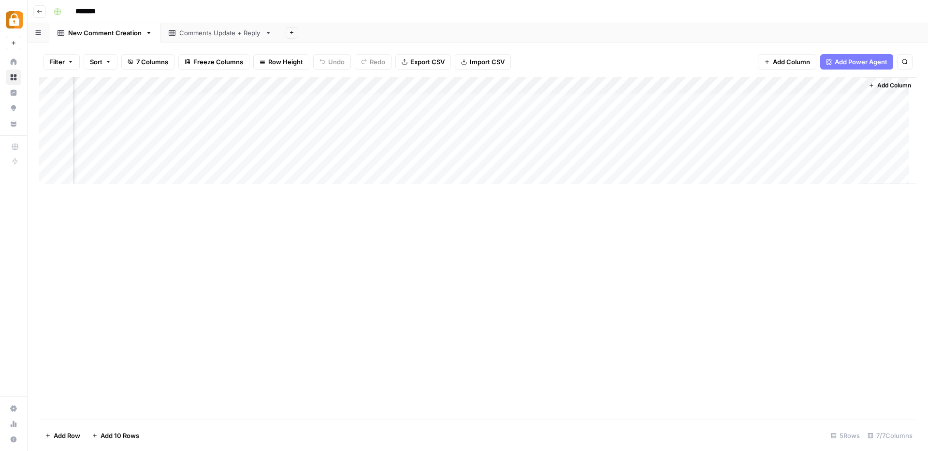
scroll to position [6, 0]
drag, startPoint x: 784, startPoint y: 89, endPoint x: 146, endPoint y: 78, distance: 638.0
click at [146, 78] on div "Add Column" at bounding box center [477, 134] width 877 height 114
click at [173, 101] on div "Add Column" at bounding box center [477, 134] width 877 height 114
click at [98, 99] on div "Add Column" at bounding box center [477, 134] width 877 height 114
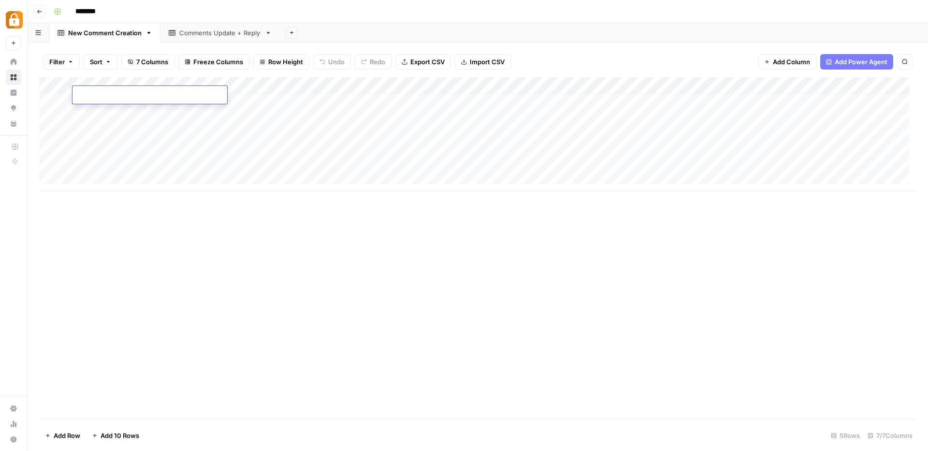
click at [98, 99] on textarea at bounding box center [149, 96] width 155 height 14
type textarea "**********"
click at [161, 97] on div "Add Column" at bounding box center [477, 134] width 877 height 114
click at [128, 99] on div "Add Column" at bounding box center [477, 134] width 877 height 114
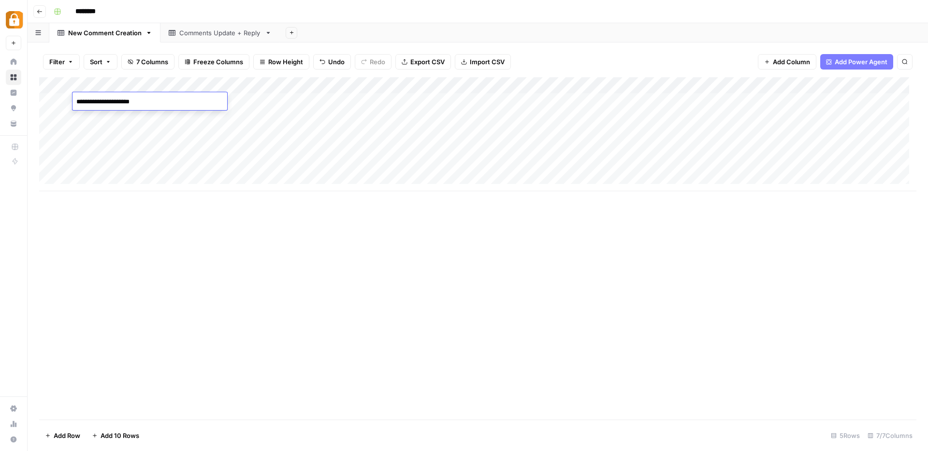
click at [128, 99] on textarea "**********" at bounding box center [149, 102] width 155 height 14
click at [120, 102] on textarea "**********" at bounding box center [149, 102] width 155 height 14
type textarea "**********"
click at [169, 115] on div "Add Column" at bounding box center [477, 134] width 877 height 114
click at [188, 98] on div "Add Column" at bounding box center [477, 134] width 877 height 114
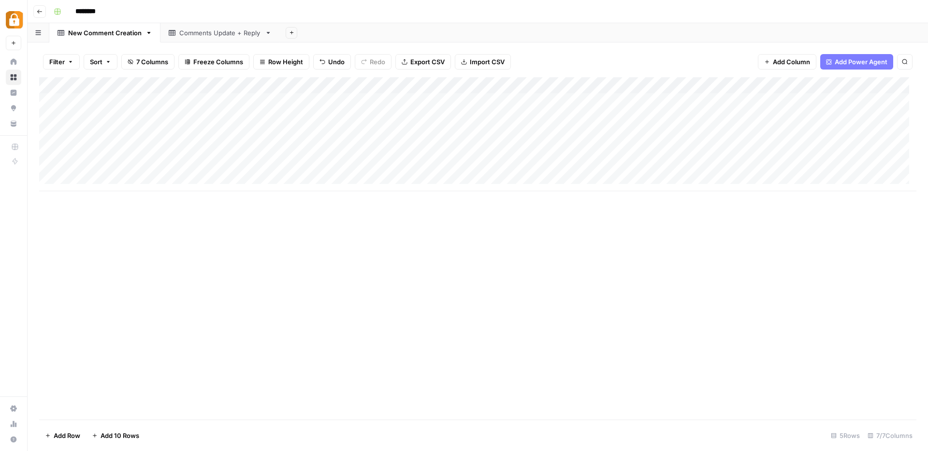
click at [144, 99] on div "Add Column" at bounding box center [477, 134] width 877 height 114
click at [160, 85] on div "Add Column" at bounding box center [477, 134] width 877 height 114
click at [141, 84] on div at bounding box center [143, 86] width 140 height 19
drag, startPoint x: 112, startPoint y: 108, endPoint x: 79, endPoint y: 105, distance: 32.6
click at [79, 105] on div "Date" at bounding box center [130, 108] width 107 height 15
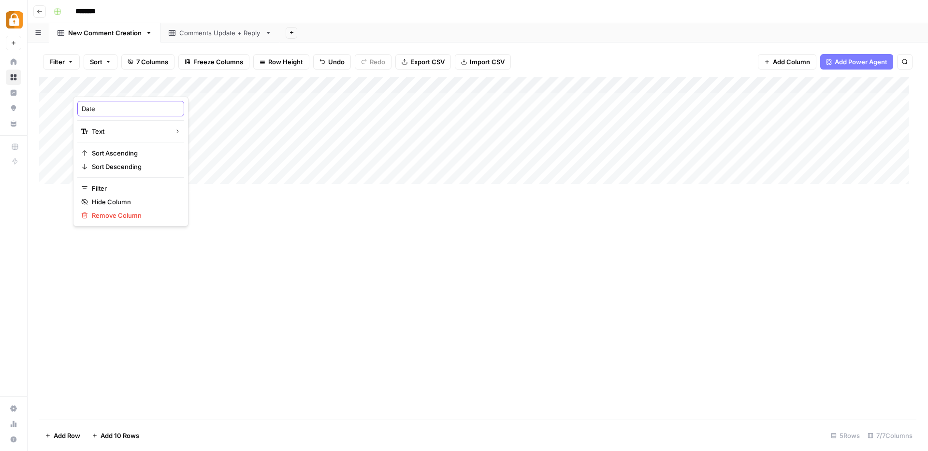
paste input "comment creation d"
type input "comment creation date"
drag, startPoint x: 172, startPoint y: 86, endPoint x: 306, endPoint y: 93, distance: 134.6
click at [306, 93] on div "Add Column" at bounding box center [477, 134] width 877 height 114
click at [137, 101] on div "Add Column" at bounding box center [477, 134] width 877 height 114
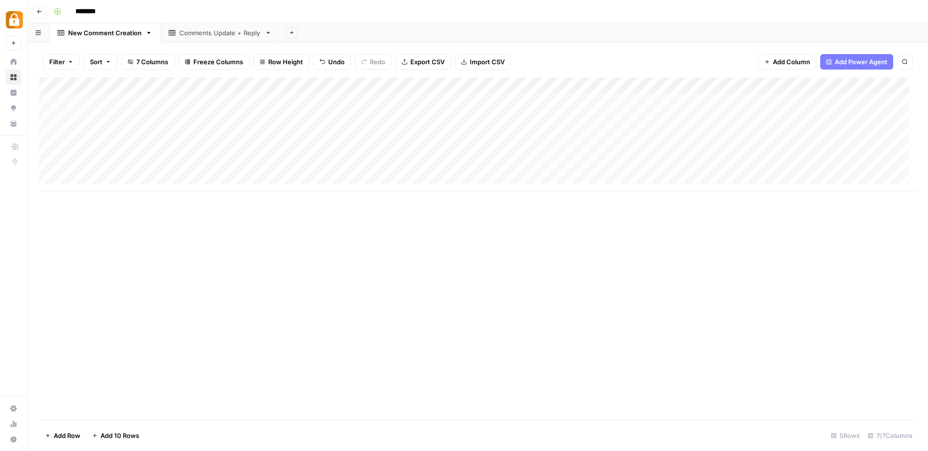
click at [139, 102] on div "Add Column" at bounding box center [477, 134] width 877 height 114
type textarea "**********"
click at [276, 226] on div "Add Column" at bounding box center [477, 248] width 877 height 343
click at [209, 241] on div "Add Column" at bounding box center [477, 248] width 877 height 343
click at [254, 103] on div "Add Column" at bounding box center [477, 134] width 877 height 114
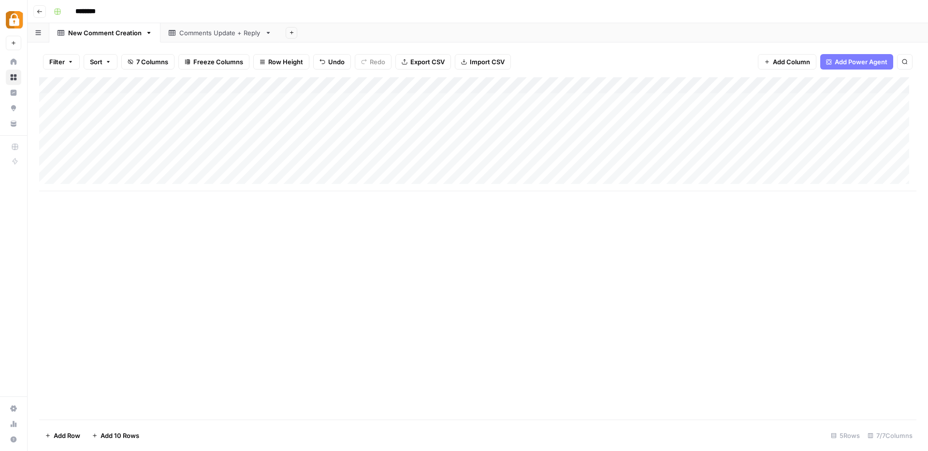
drag, startPoint x: 284, startPoint y: 82, endPoint x: 452, endPoint y: 90, distance: 168.8
click at [452, 90] on div "Add Column" at bounding box center [477, 134] width 877 height 114
click at [247, 100] on div "Add Column" at bounding box center [477, 134] width 877 height 114
click at [226, 101] on div "Add Column" at bounding box center [477, 134] width 877 height 114
click at [226, 101] on textarea at bounding box center [289, 102] width 155 height 14
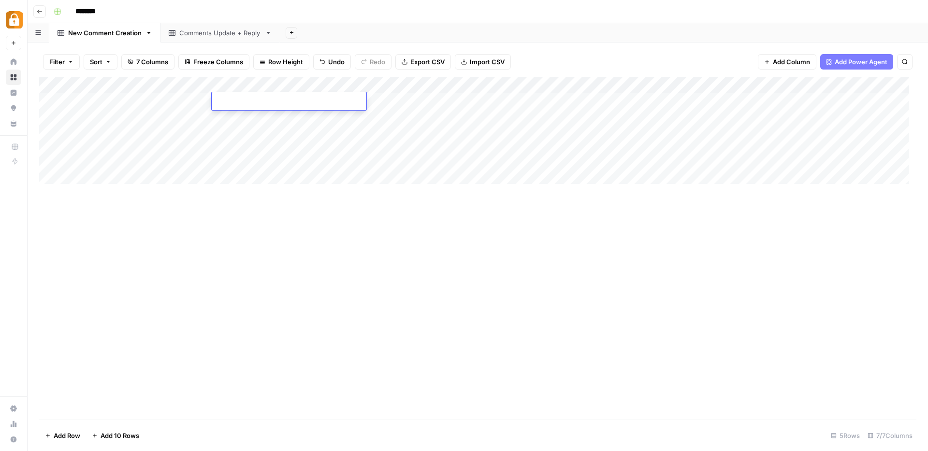
click at [280, 306] on div "Add Column" at bounding box center [477, 248] width 877 height 343
click at [400, 104] on div "Add Column" at bounding box center [477, 134] width 877 height 114
click at [480, 83] on div "Add Column" at bounding box center [477, 134] width 877 height 114
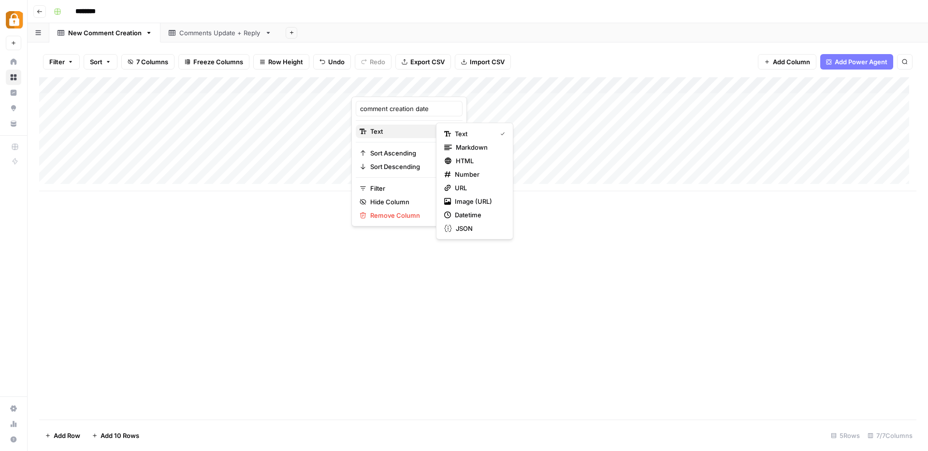
click at [424, 128] on div "Text" at bounding box center [409, 132] width 99 height 10
click at [465, 217] on span "Datetime" at bounding box center [478, 215] width 46 height 10
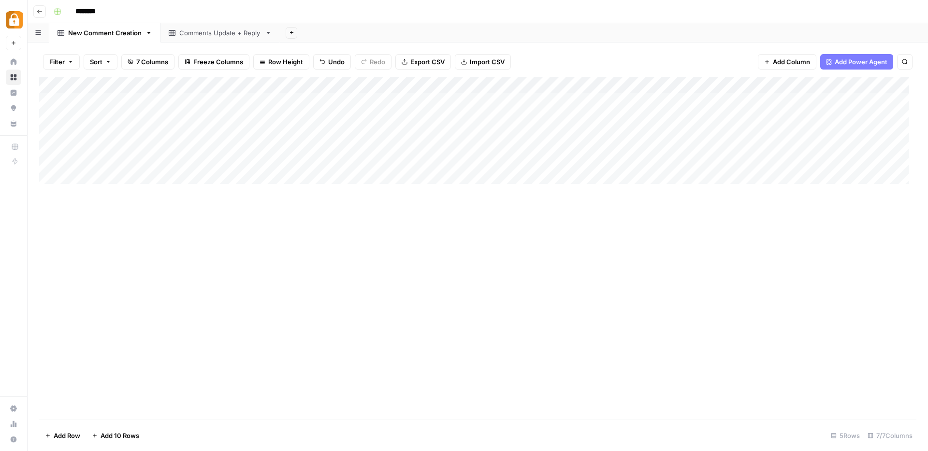
click at [465, 217] on div "Add Column" at bounding box center [477, 248] width 877 height 343
click at [450, 106] on div "Add Column" at bounding box center [477, 134] width 877 height 114
click at [422, 207] on div "Add Column" at bounding box center [477, 248] width 877 height 343
click at [536, 98] on div "Add Column" at bounding box center [477, 134] width 877 height 114
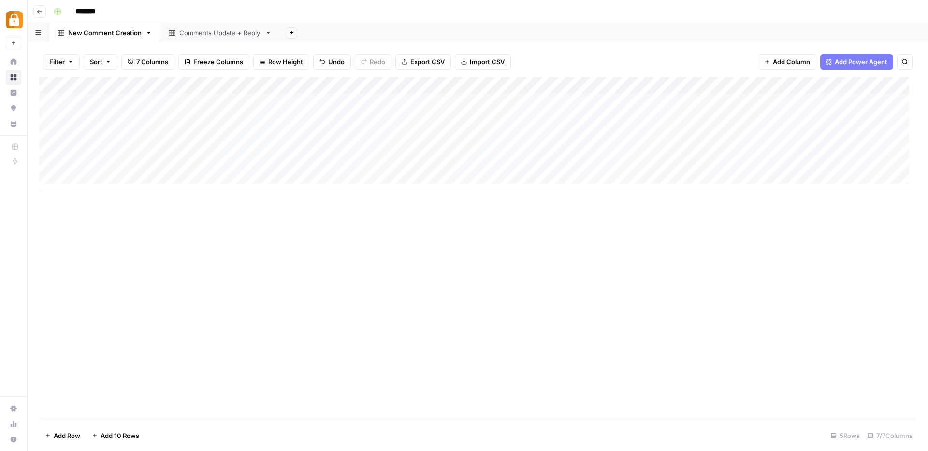
click at [525, 101] on div "Add Column" at bounding box center [477, 134] width 877 height 114
click at [550, 65] on div "Filter Sort 7 Columns Freeze Columns Row Height Undo Redo Export CSV Import CSV…" at bounding box center [477, 61] width 877 height 31
click at [853, 83] on div "Add Column" at bounding box center [477, 134] width 877 height 114
drag, startPoint x: 830, startPoint y: 110, endPoint x: 885, endPoint y: 115, distance: 55.3
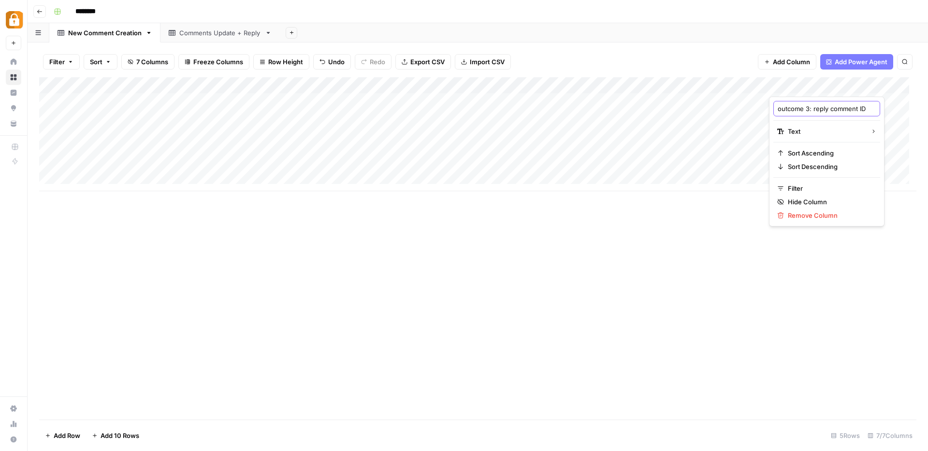
click at [885, 115] on body "Adzz New Home Browse Insights Opportunities Your Data Recent Grids Rina's News …" at bounding box center [464, 225] width 928 height 451
click at [847, 108] on input "outcome 3: reply comment ID" at bounding box center [827, 109] width 98 height 10
type input "outcome 3: reply comment text"
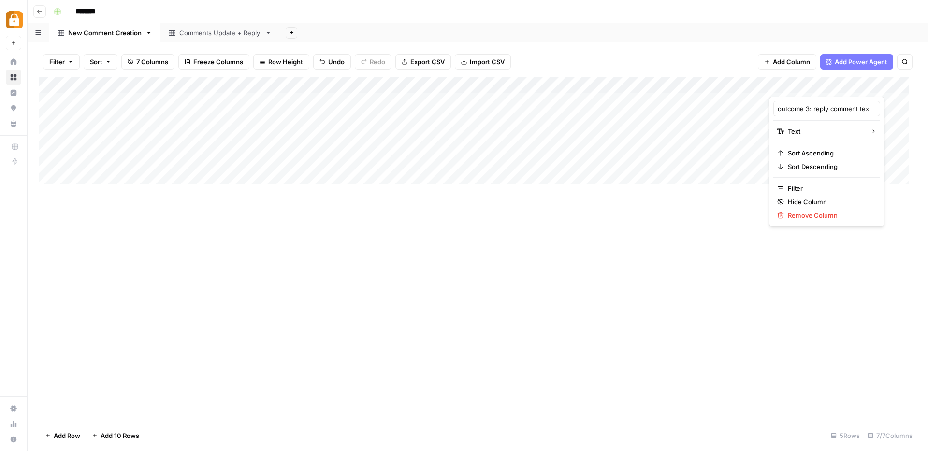
click at [862, 43] on div "Filter Sort 7 Columns Freeze Columns Row Height Undo Redo Export CSV Import CSV…" at bounding box center [478, 247] width 900 height 409
click at [828, 245] on div "Add Column" at bounding box center [477, 248] width 877 height 343
click at [816, 107] on div "Add Column" at bounding box center [477, 134] width 877 height 114
click at [872, 88] on div "Add Column" at bounding box center [477, 134] width 877 height 114
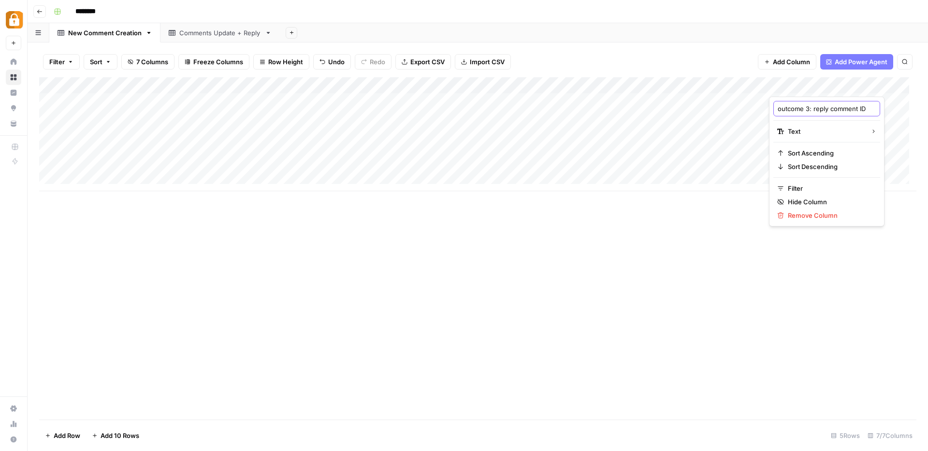
drag, startPoint x: 839, startPoint y: 108, endPoint x: 898, endPoint y: 120, distance: 60.7
click at [898, 120] on body "Adzz New Home Browse Insights Opportunities Your Data Recent Grids Rina's News …" at bounding box center [464, 225] width 928 height 451
click at [845, 105] on input "outcome 3: reply comment ID" at bounding box center [827, 109] width 98 height 10
type input "outcome 3: reply comment text"
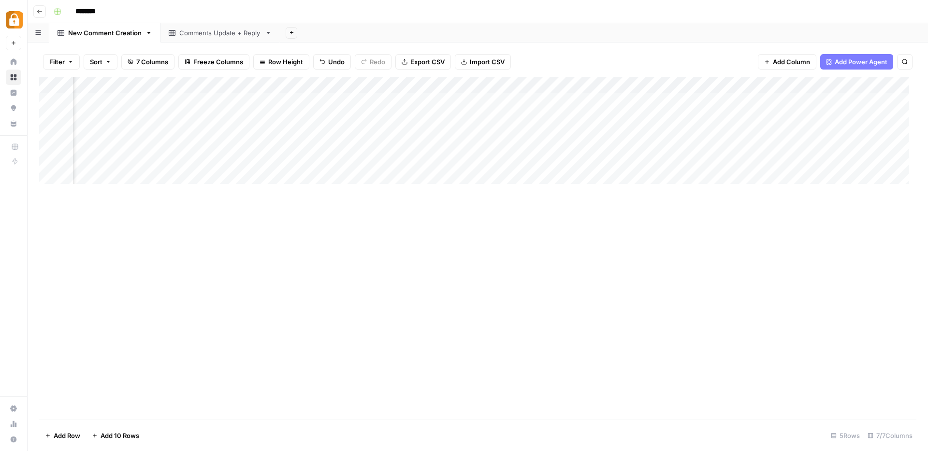
scroll to position [0, 0]
click at [564, 51] on div "Filter Sort 7 Columns Freeze Columns Row Height Undo Redo Export CSV Import CSV…" at bounding box center [477, 61] width 877 height 31
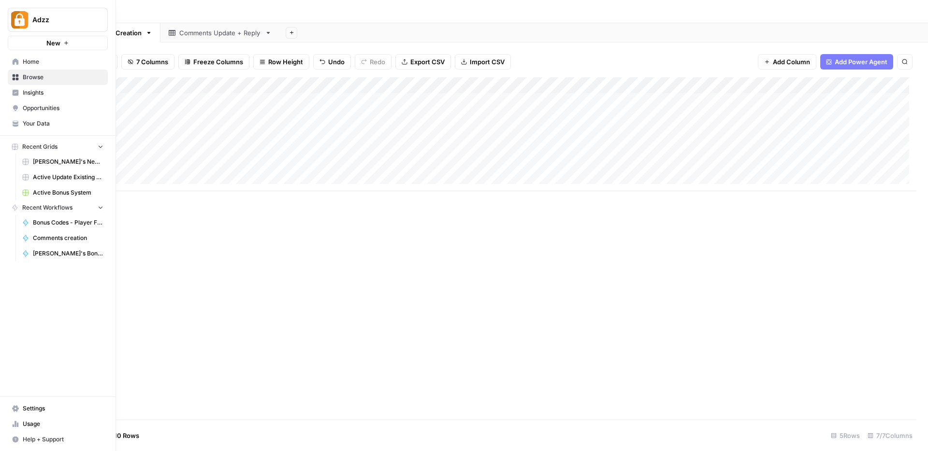
click at [45, 121] on span "Your Data" at bounding box center [63, 123] width 81 height 9
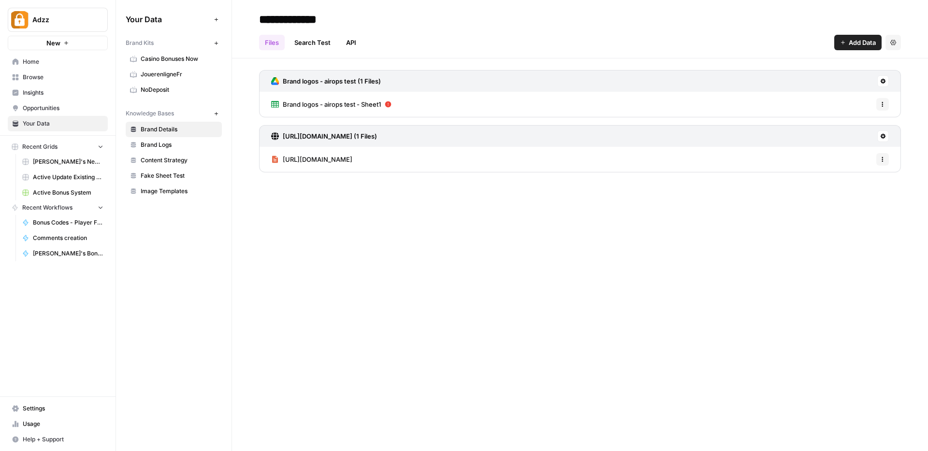
click at [272, 272] on div "**********" at bounding box center [580, 225] width 696 height 451
click at [849, 48] on button "Add Data" at bounding box center [857, 42] width 47 height 15
click at [65, 73] on span "Browse" at bounding box center [63, 77] width 81 height 9
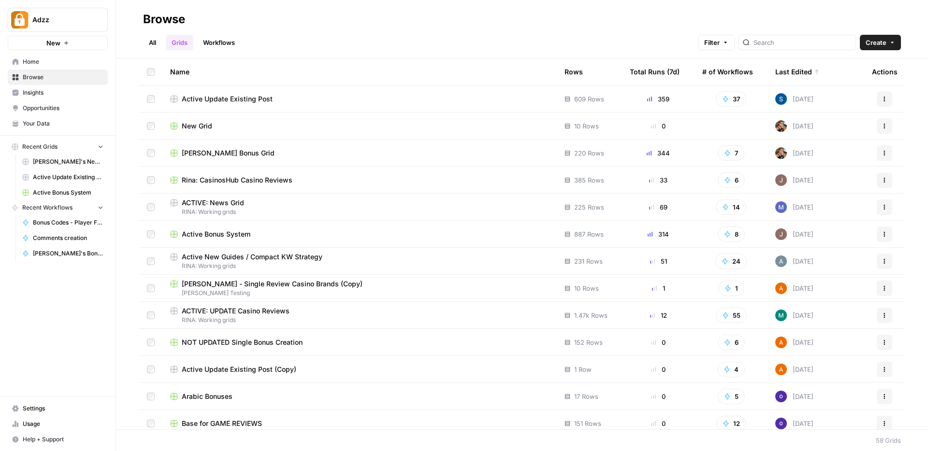
click at [185, 125] on span "New Grid" at bounding box center [197, 126] width 30 height 10
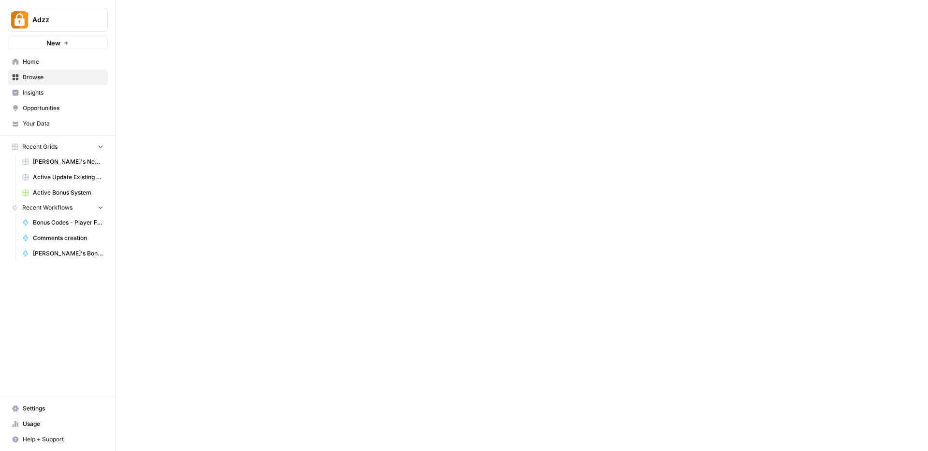
click at [185, 125] on div at bounding box center [522, 225] width 812 height 451
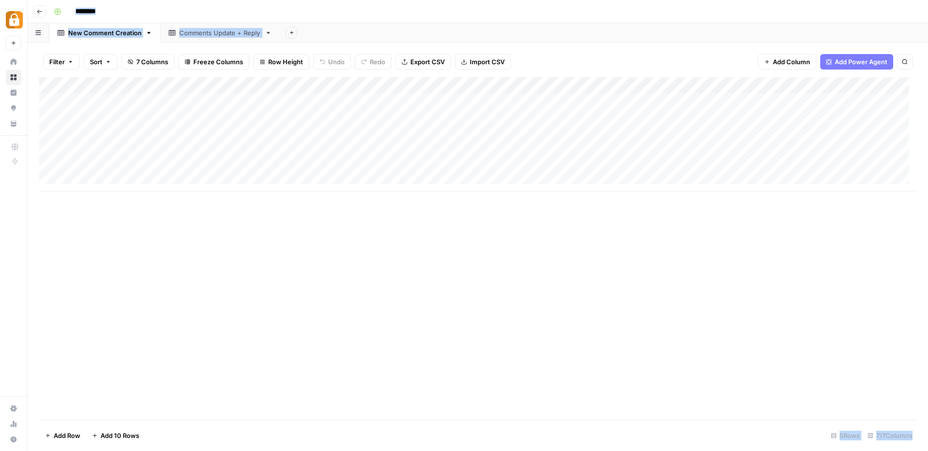
click at [561, 87] on div "Add Column" at bounding box center [477, 134] width 877 height 114
click at [561, 199] on span "Hide Column" at bounding box center [551, 202] width 85 height 10
click at [585, 226] on div "Add Column" at bounding box center [477, 248] width 877 height 343
click at [694, 61] on div "Filter Sort 7 Columns Freeze Columns Row Height Undo Redo Export CSV Import CSV…" at bounding box center [477, 61] width 877 height 31
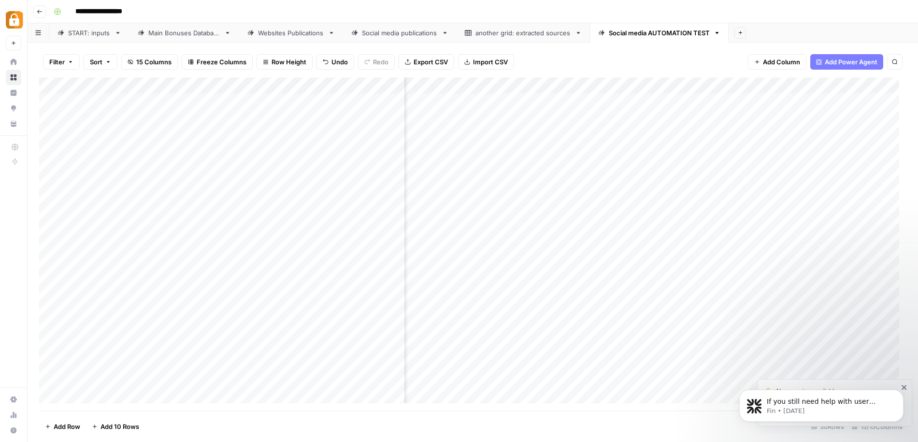
scroll to position [0, 730]
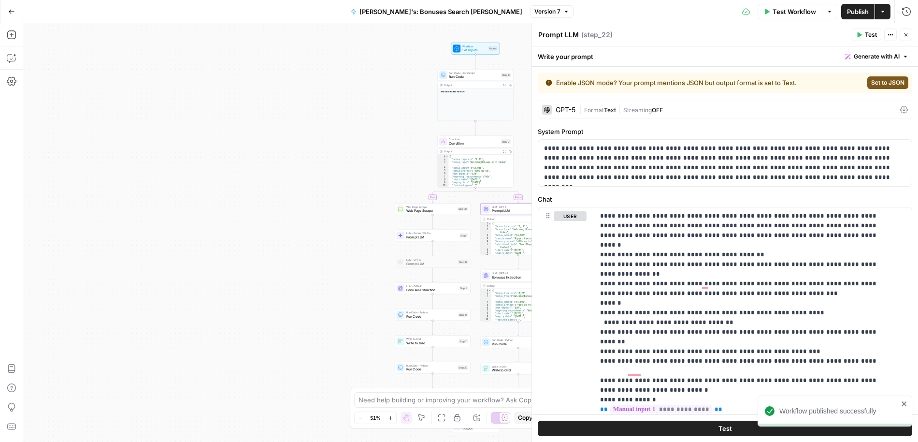
scroll to position [2610, 0]
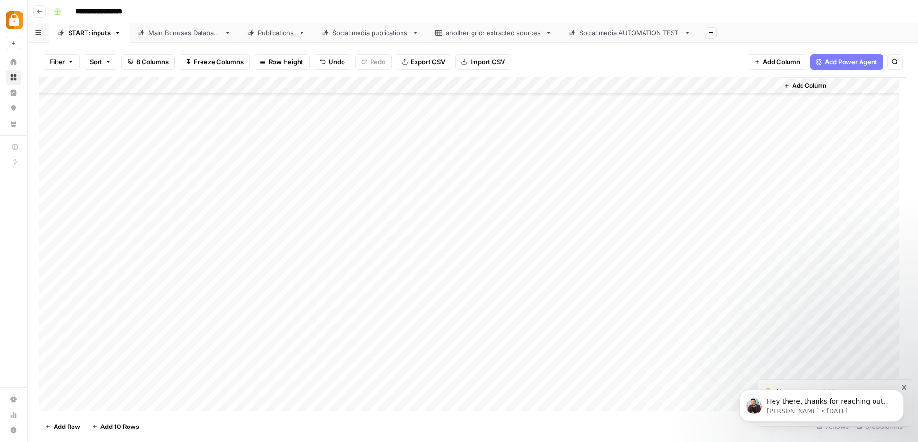
scroll to position [959, 0]
